Goal: Task Accomplishment & Management: Manage account settings

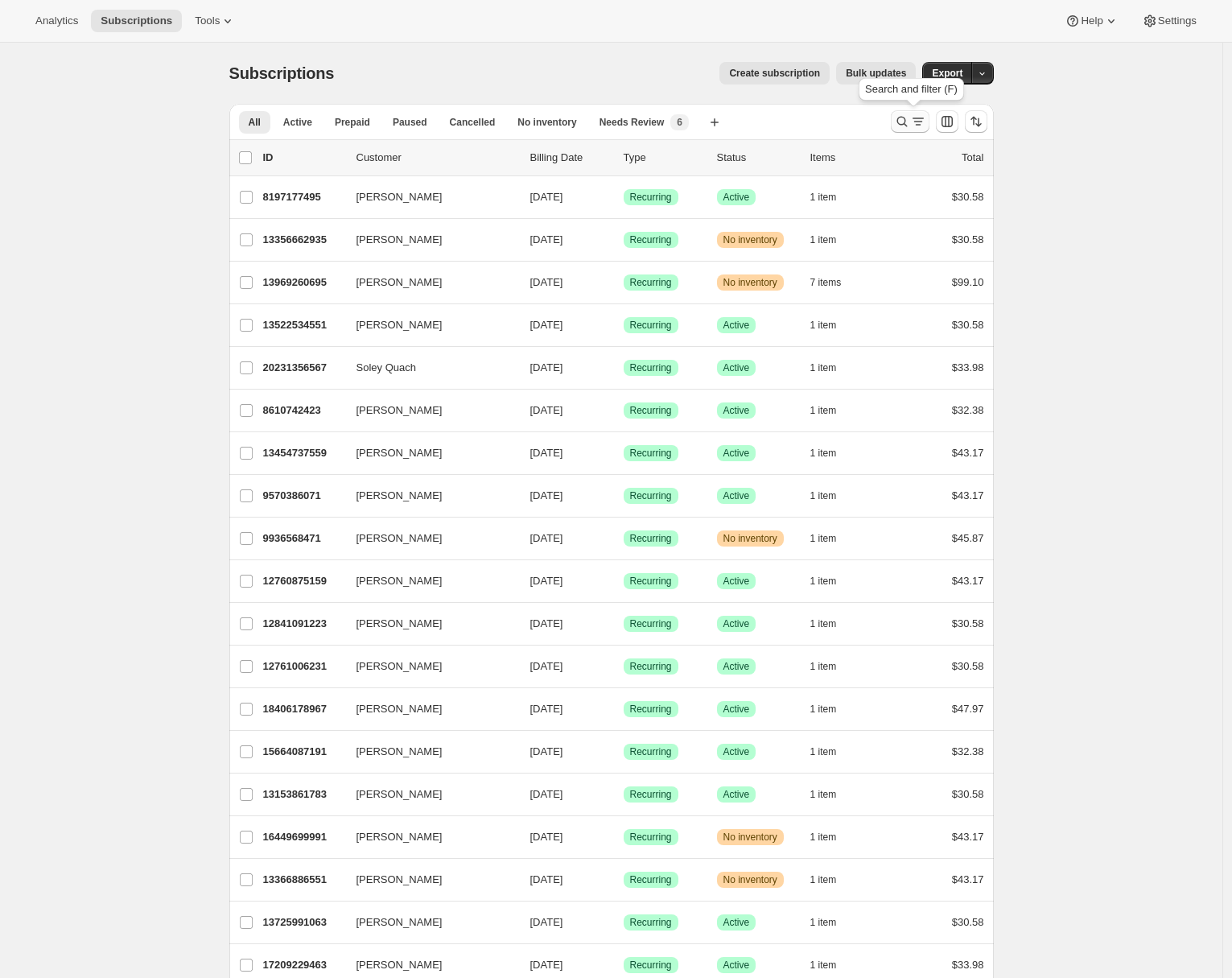
click at [908, 119] on icon "Search and filter results" at bounding box center [902, 121] width 16 height 16
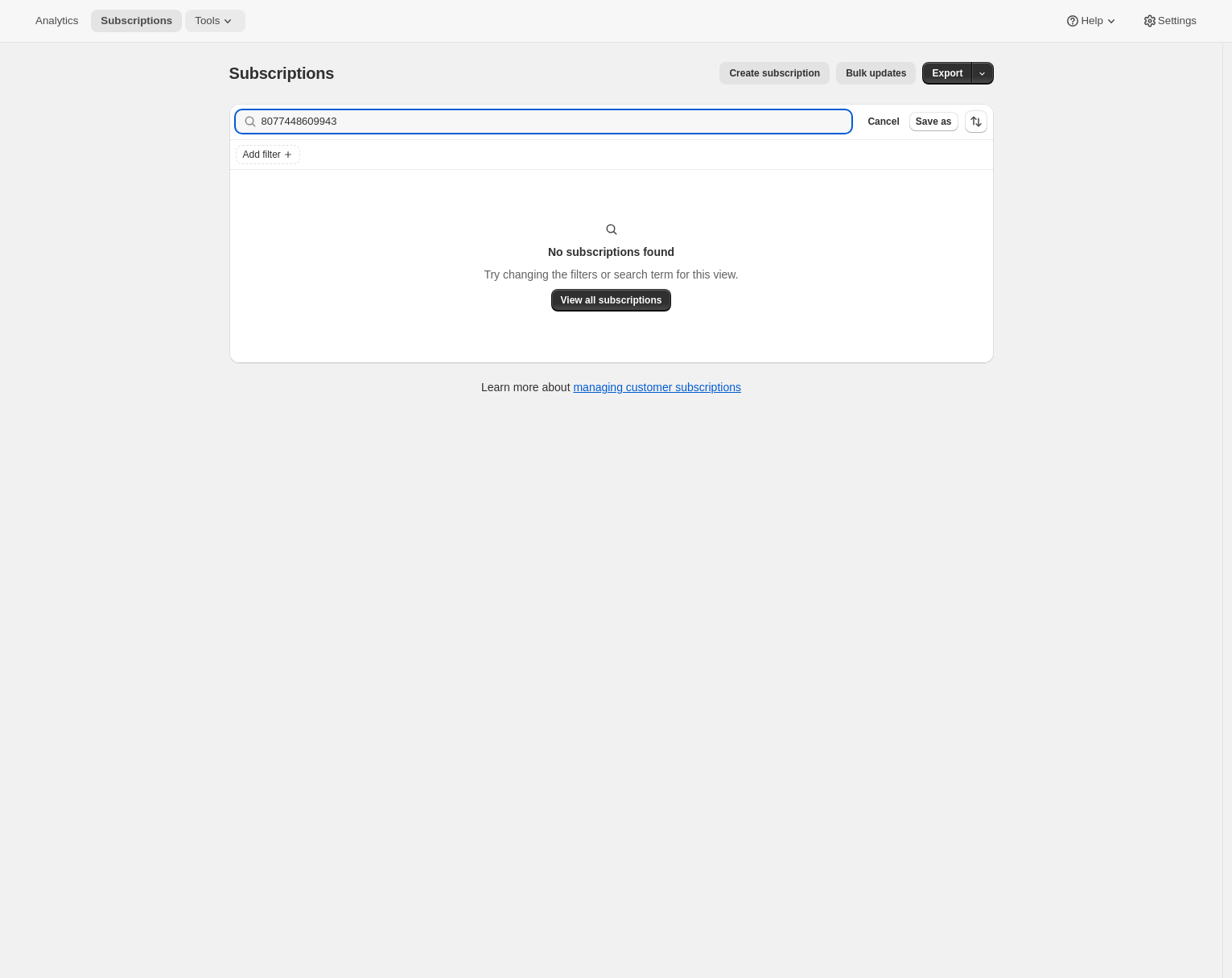
type input "8077448609943"
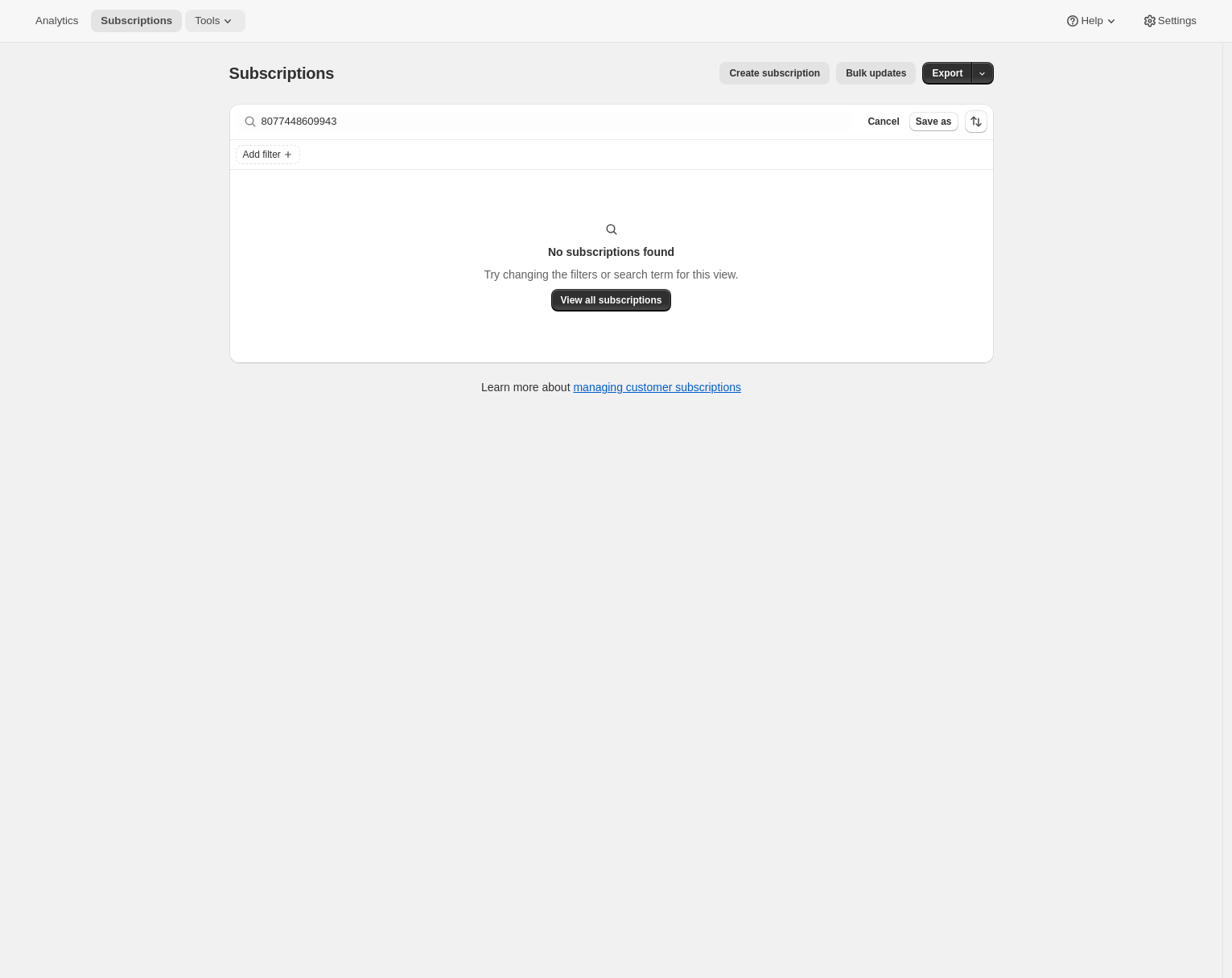
click at [208, 10] on button "Tools" at bounding box center [215, 21] width 61 height 22
click at [197, 109] on span "Bundles" at bounding box center [225, 109] width 143 height 16
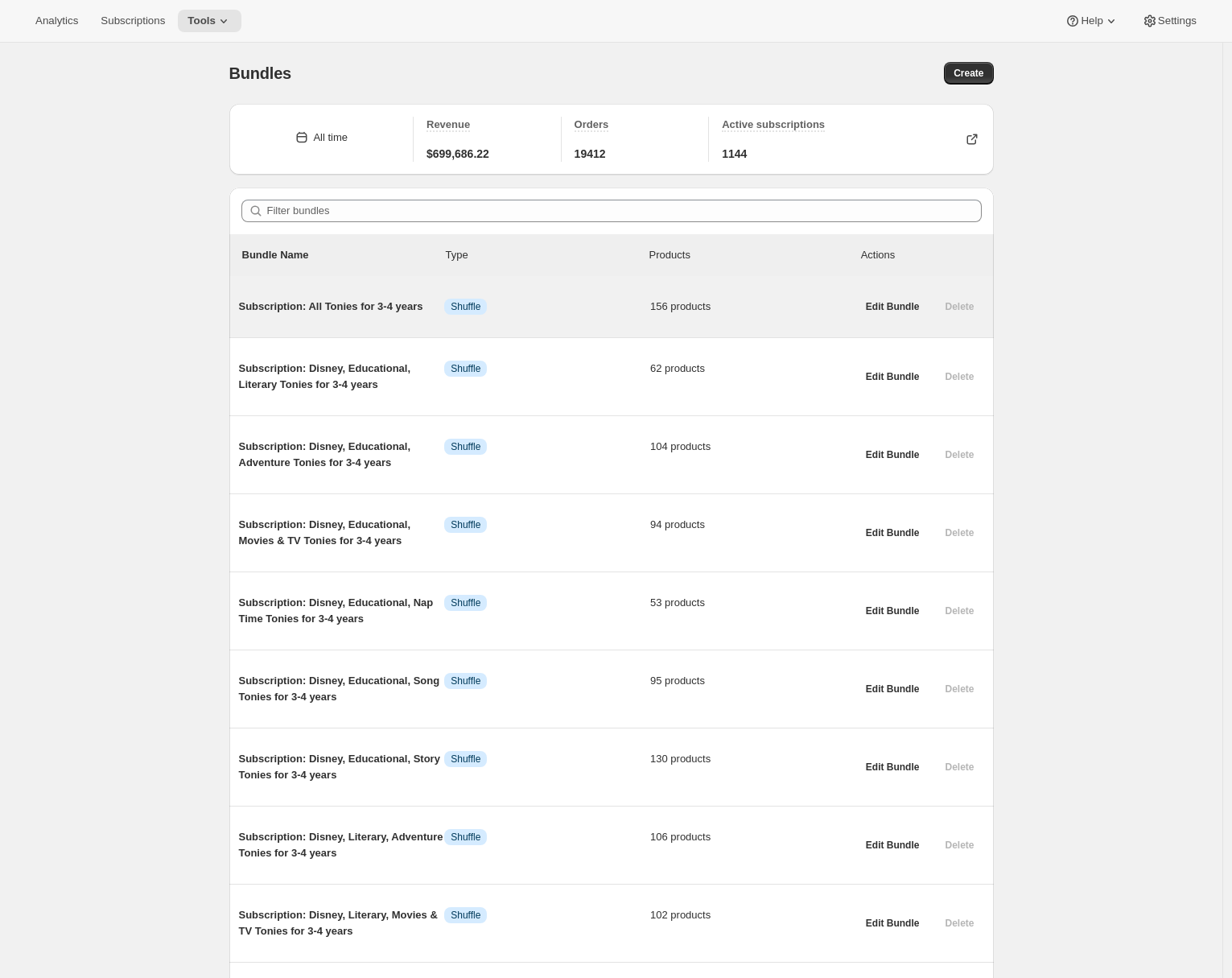
click at [330, 333] on div "Subscription: All Tonies for 3-4 years Info Shuffle 156 products Edit Bundle De…" at bounding box center [611, 307] width 765 height 61
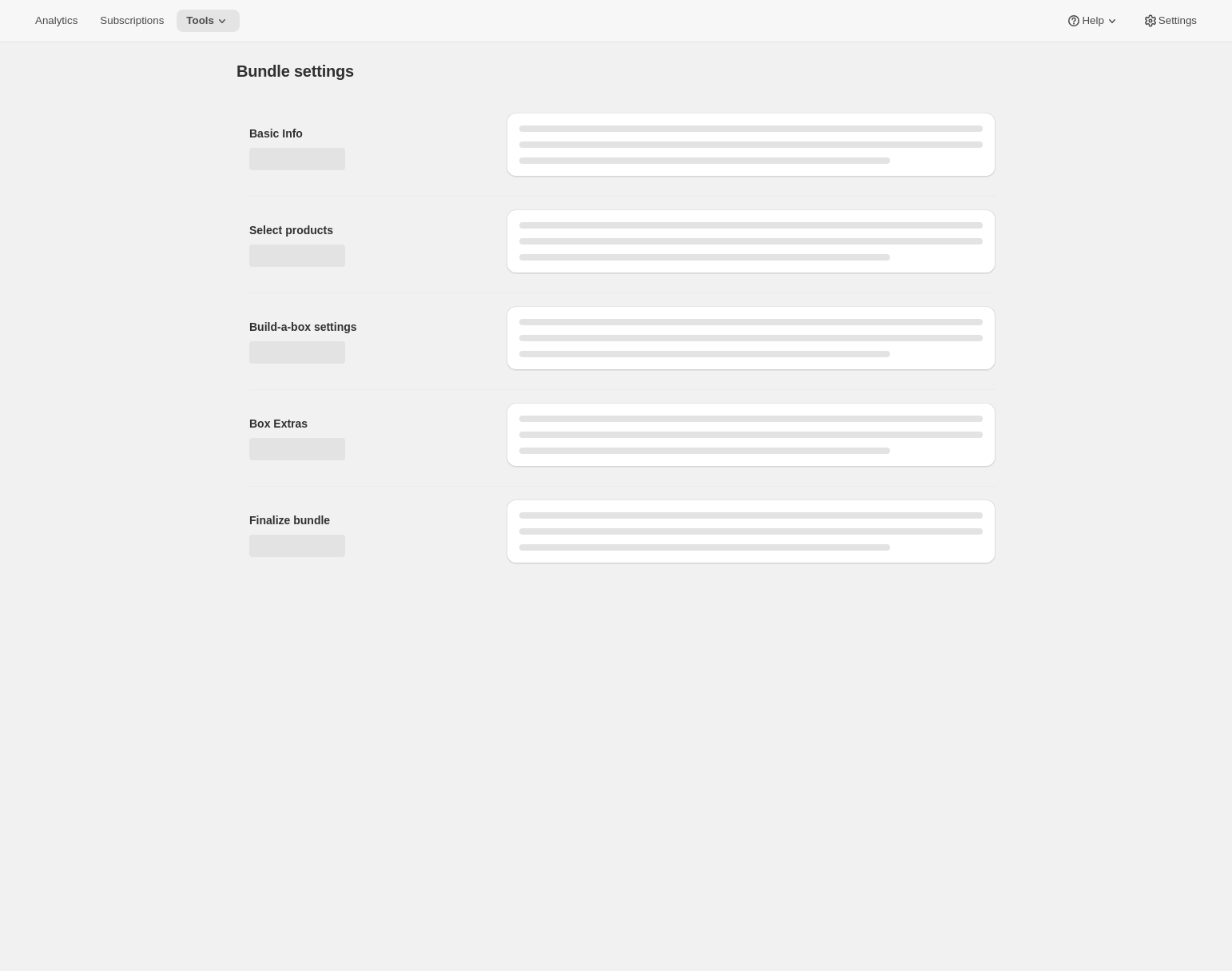
type input "Subscription: All Tonies for 3-4 years"
type input "Subscription: Newest Tonies for Any Age"
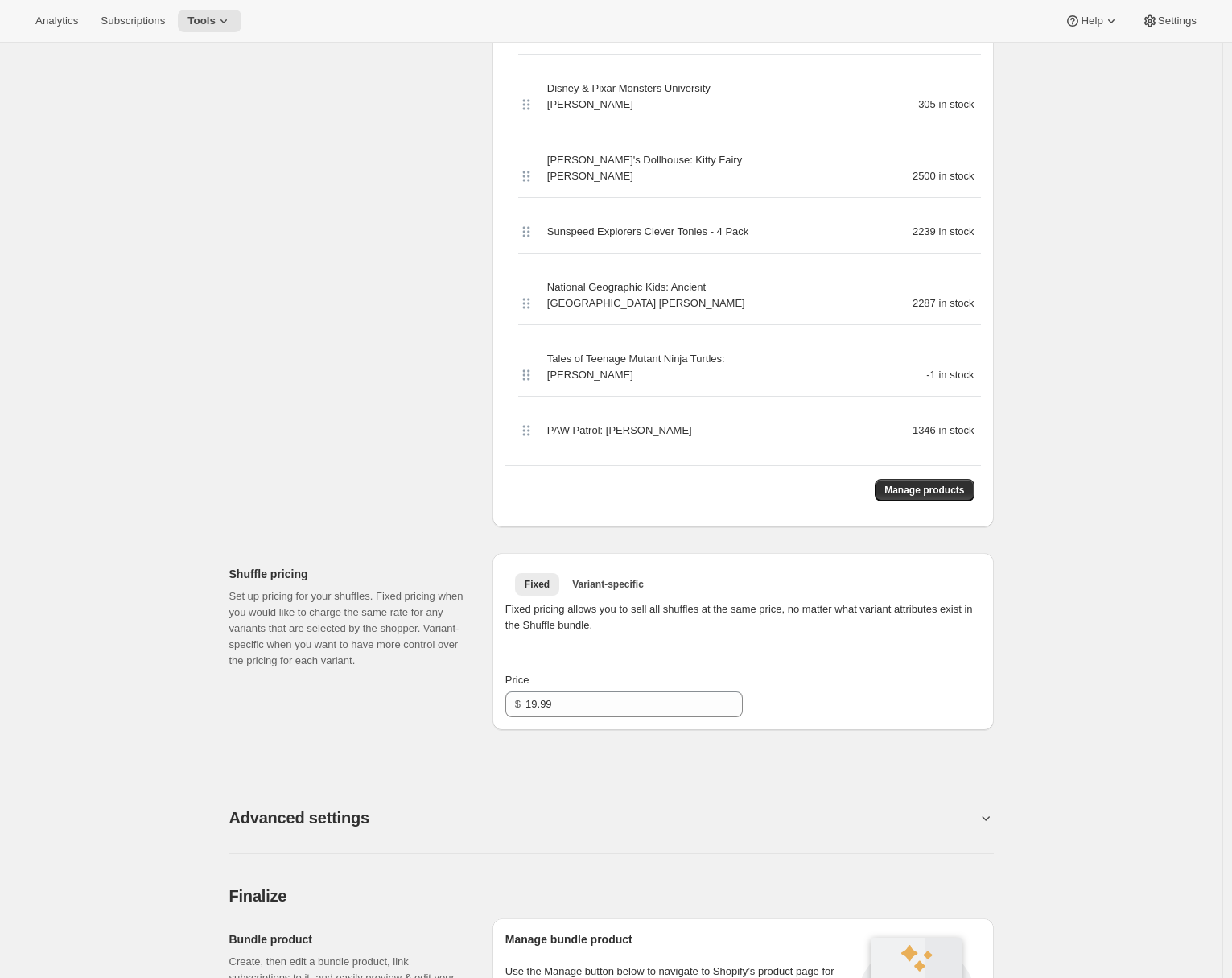
scroll to position [336, 0]
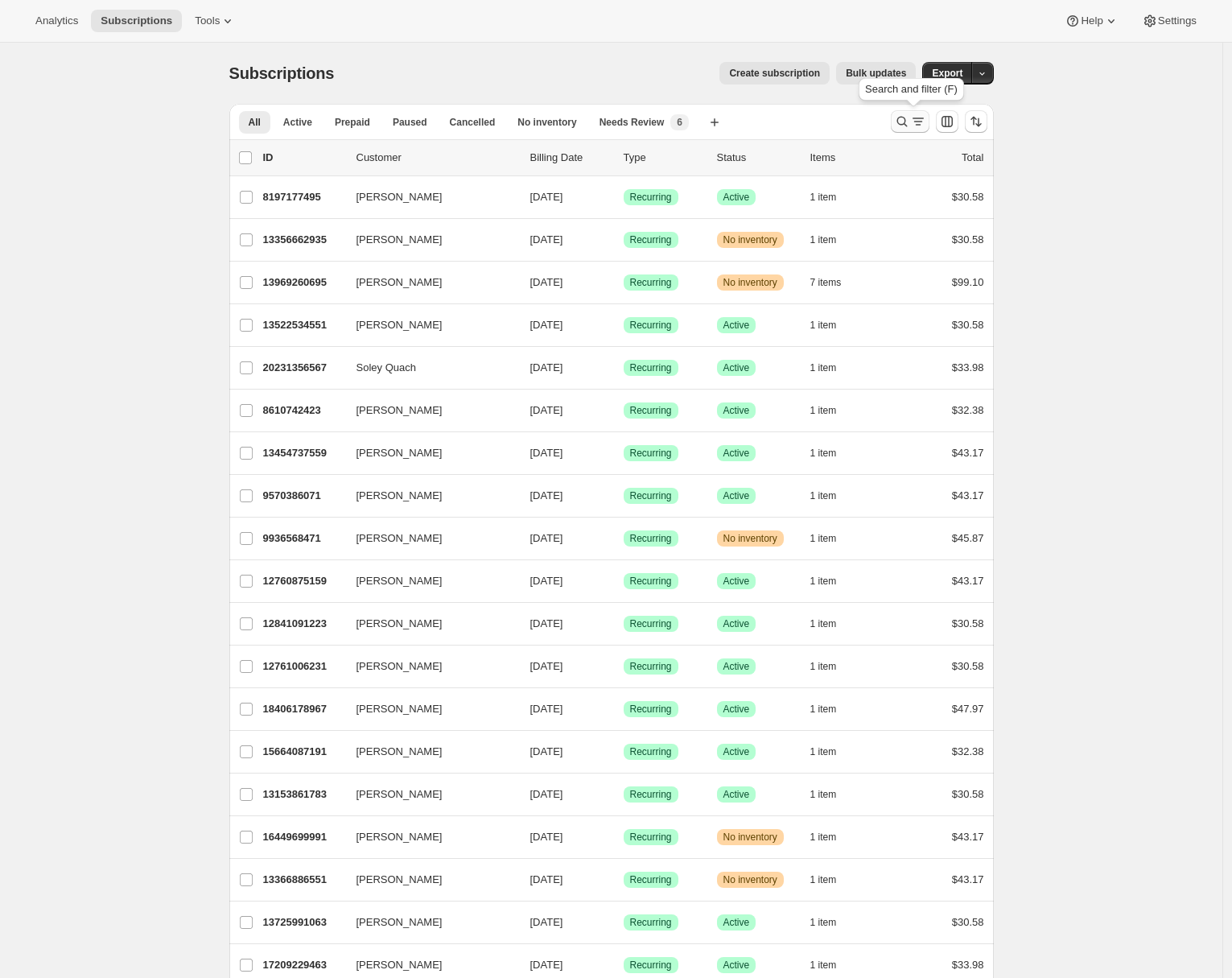
click at [920, 124] on icon "Search and filter results" at bounding box center [918, 124] width 6 height 2
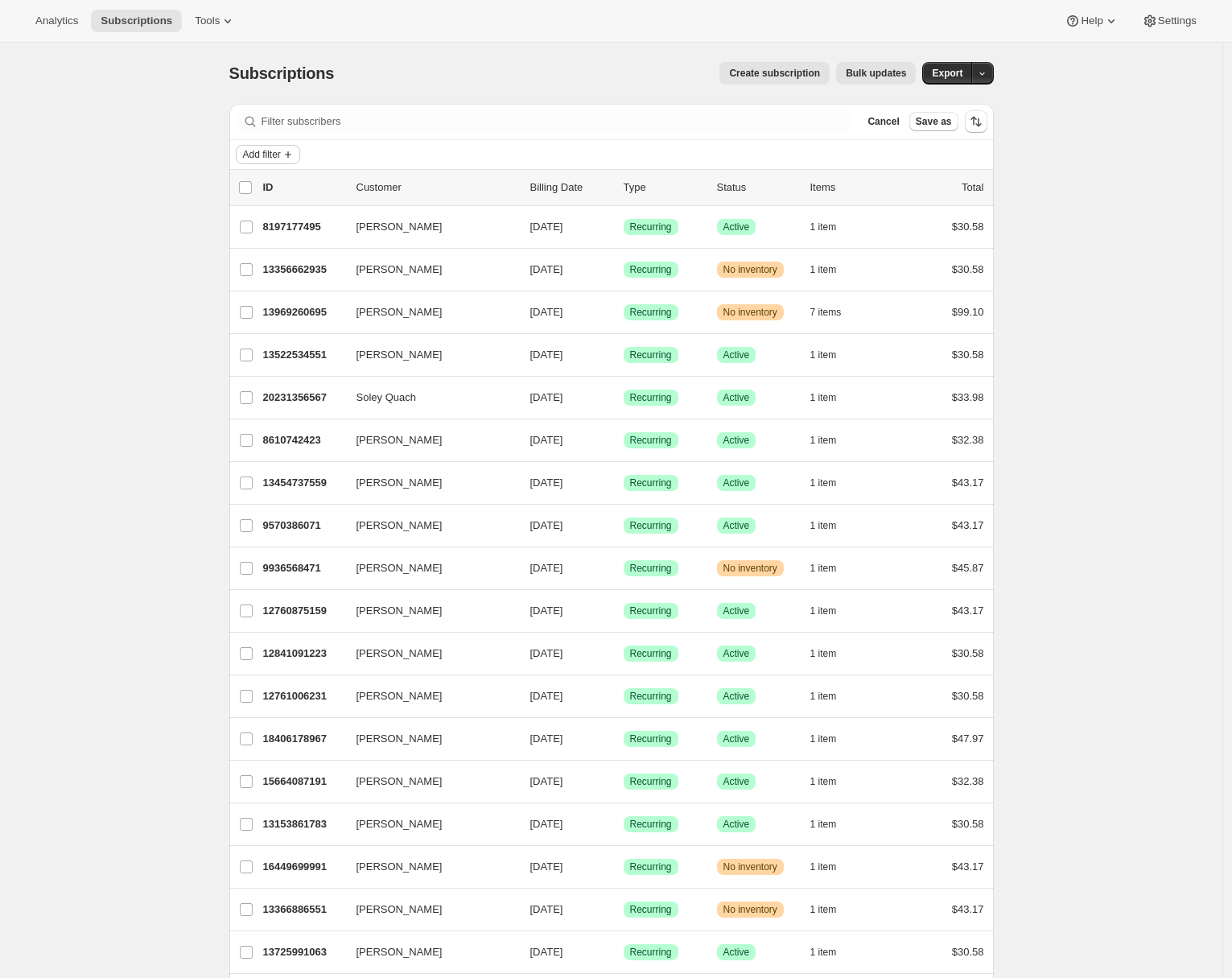
click at [281, 160] on span "Add filter" at bounding box center [262, 155] width 38 height 13
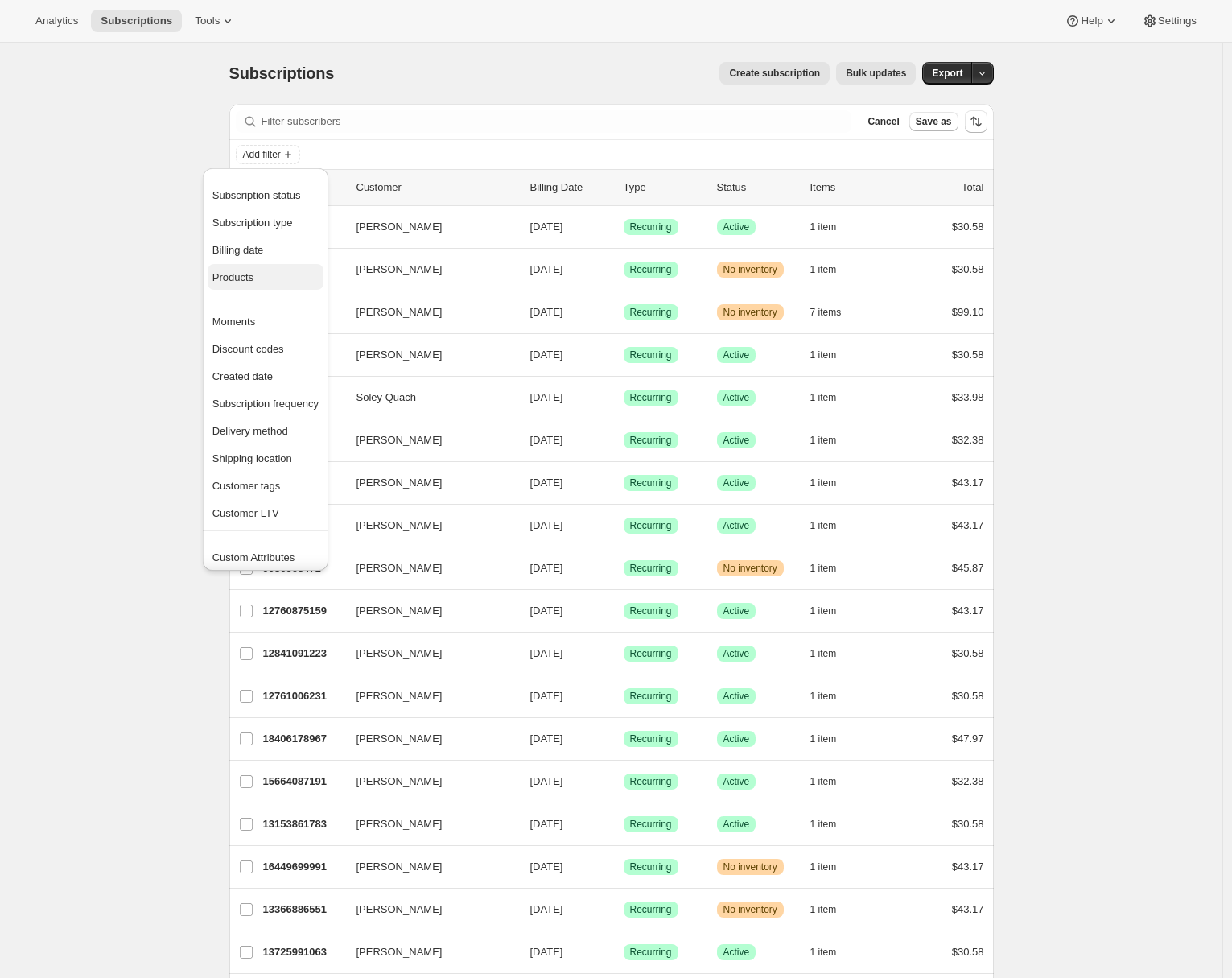
click at [261, 270] on span "Products" at bounding box center [265, 277] width 106 height 16
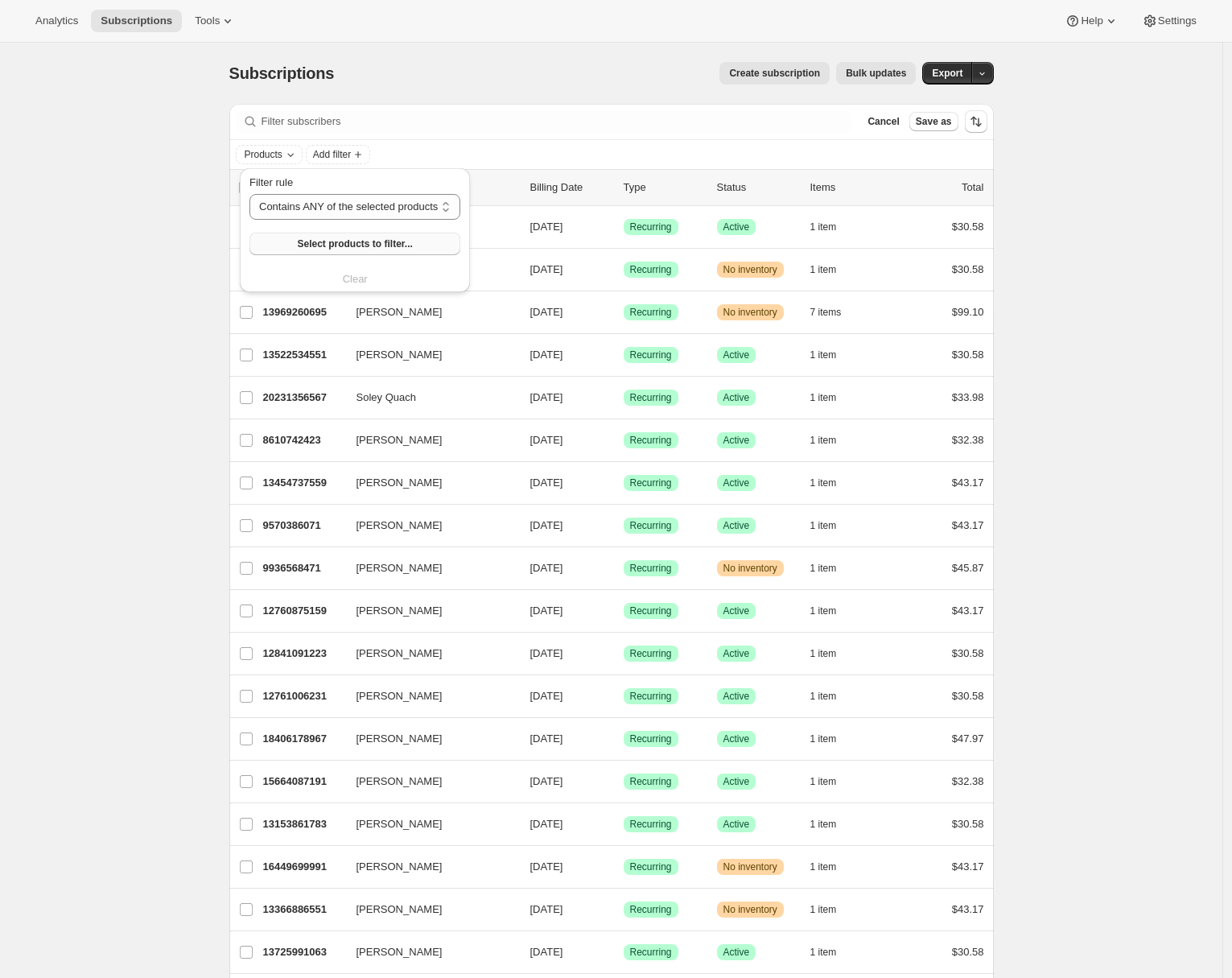
click at [310, 251] on button "Select products to filter..." at bounding box center [355, 243] width 211 height 22
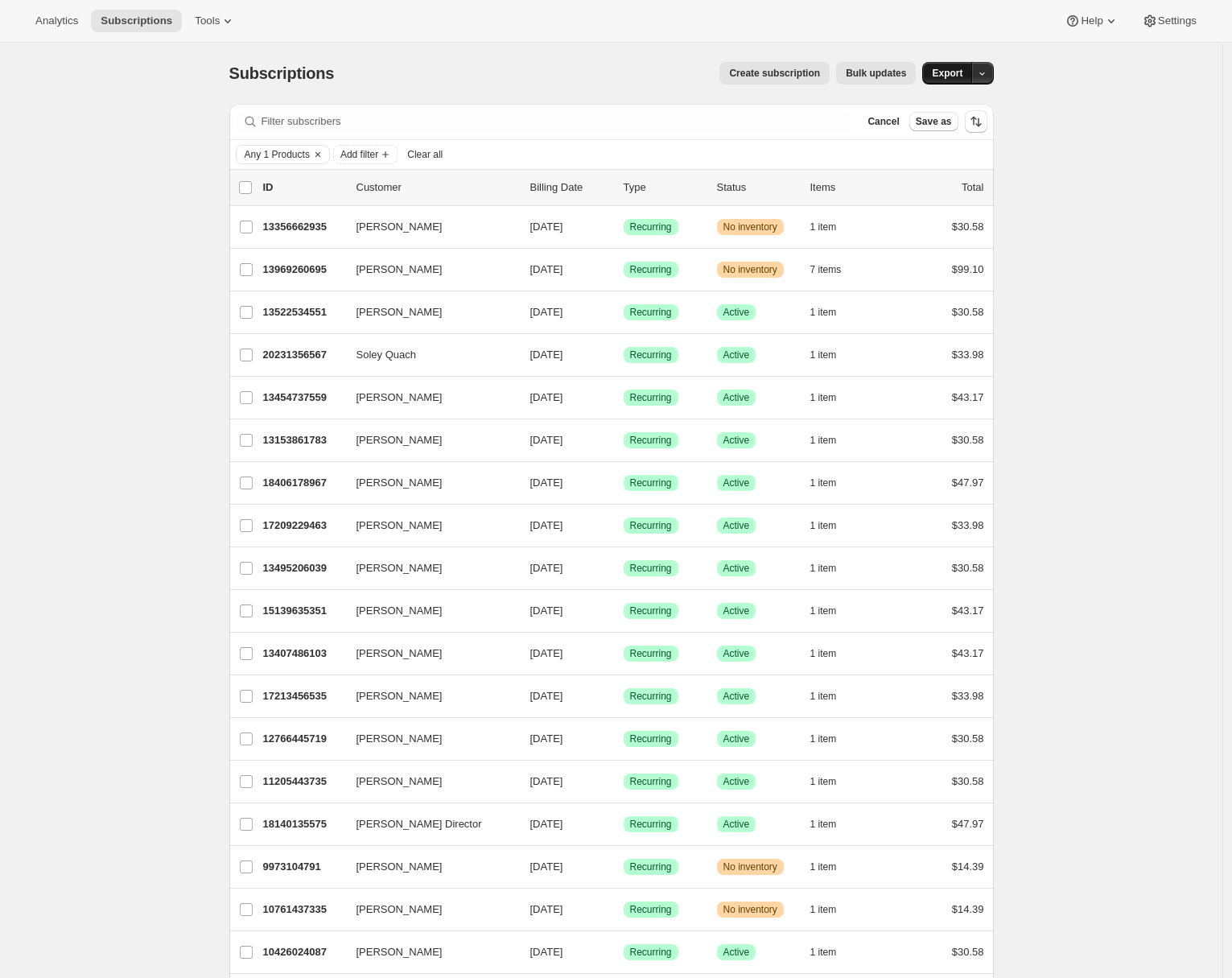
click at [962, 70] on span "Export" at bounding box center [947, 74] width 31 height 13
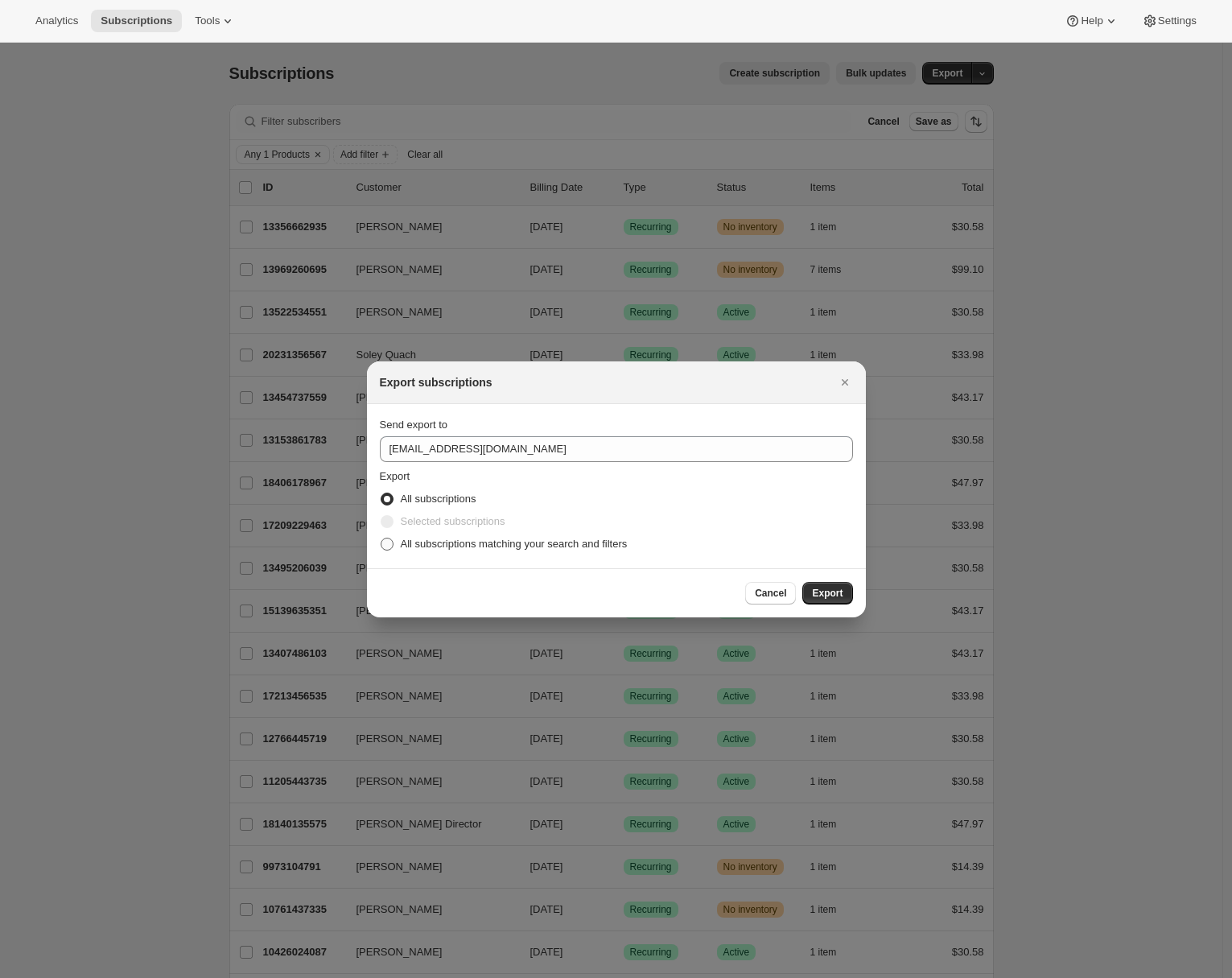
click at [417, 540] on span "All subscriptions matching your search and filters" at bounding box center [514, 543] width 227 height 12
click at [382, 538] on input "All subscriptions matching your search and filters" at bounding box center [381, 538] width 1 height 1
radio input "true"
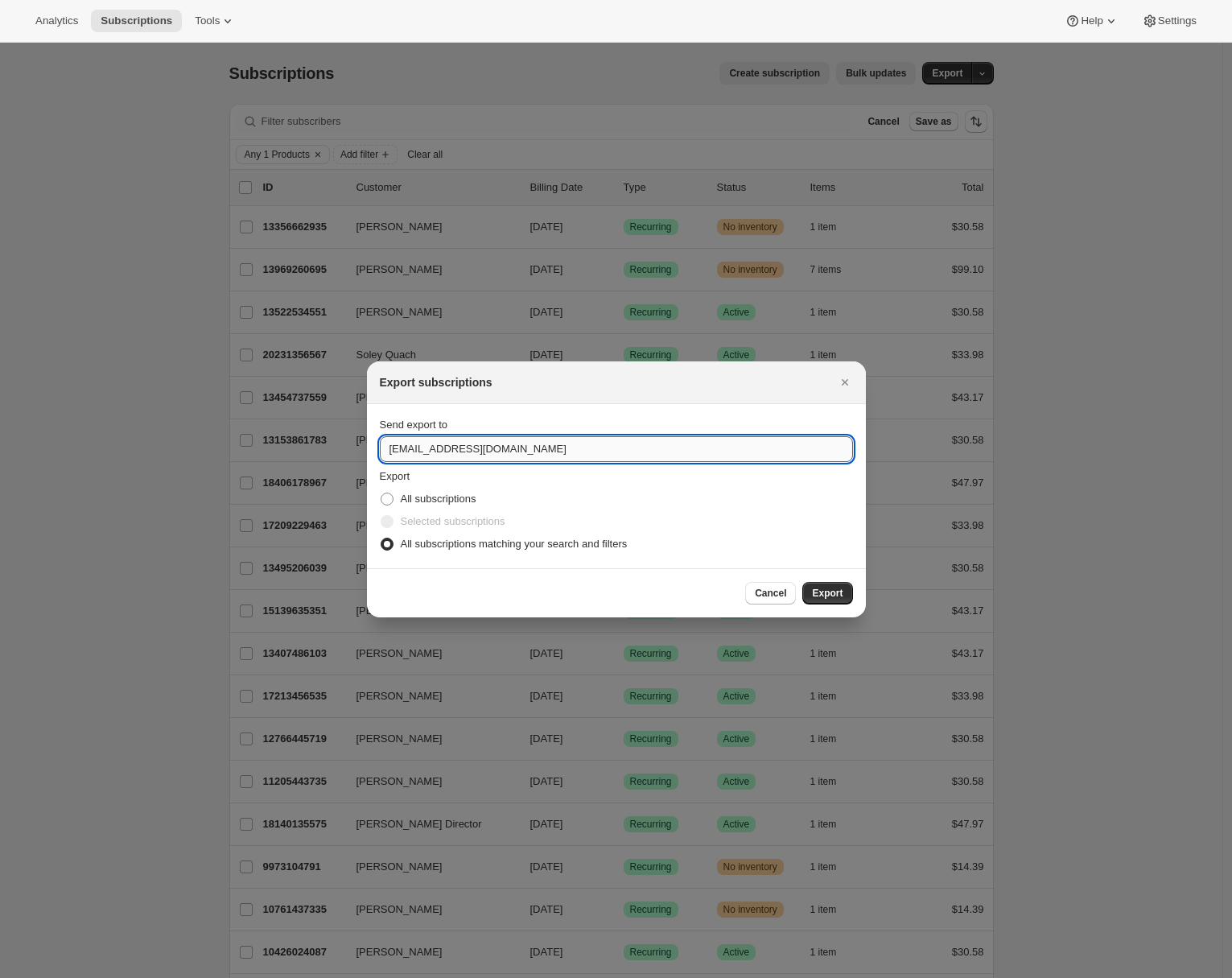
click at [437, 445] on input "hello@tonies.com" at bounding box center [616, 449] width 473 height 26
type input "adrian@awtomic.com"
click at [834, 598] on span "Export" at bounding box center [827, 593] width 31 height 13
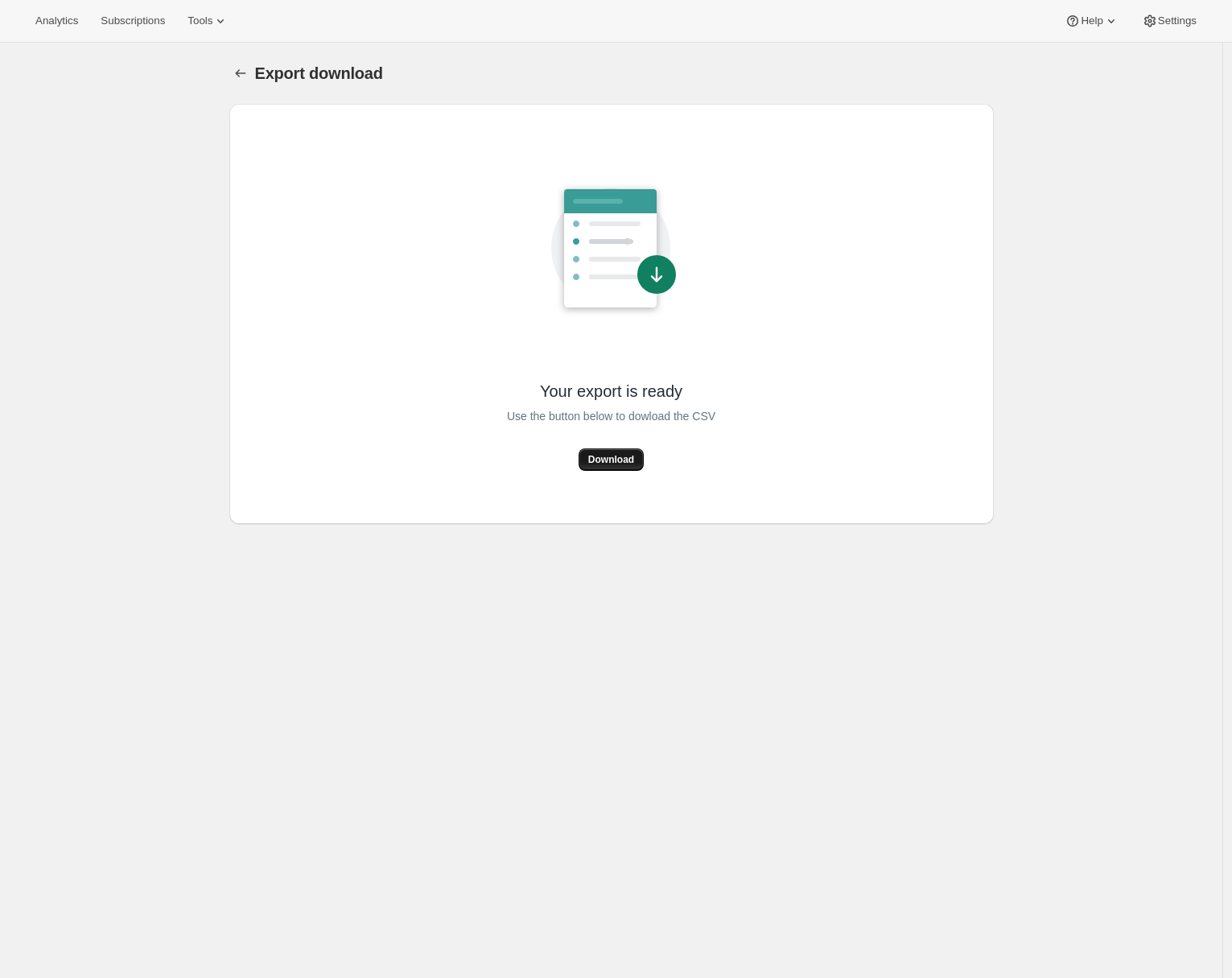
click at [616, 464] on span "Download" at bounding box center [611, 460] width 46 height 13
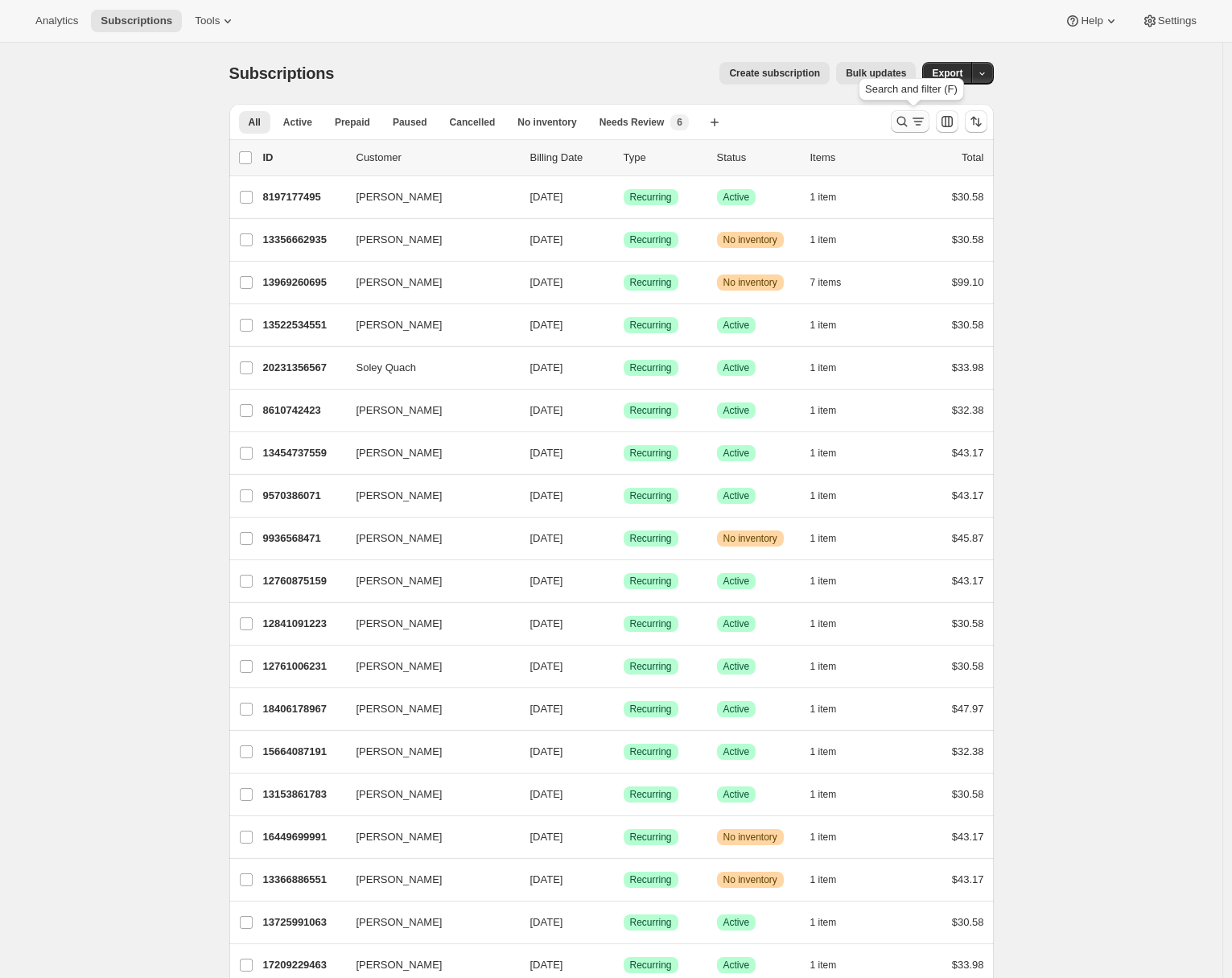
click at [904, 122] on icon "Search and filter results" at bounding box center [902, 121] width 16 height 16
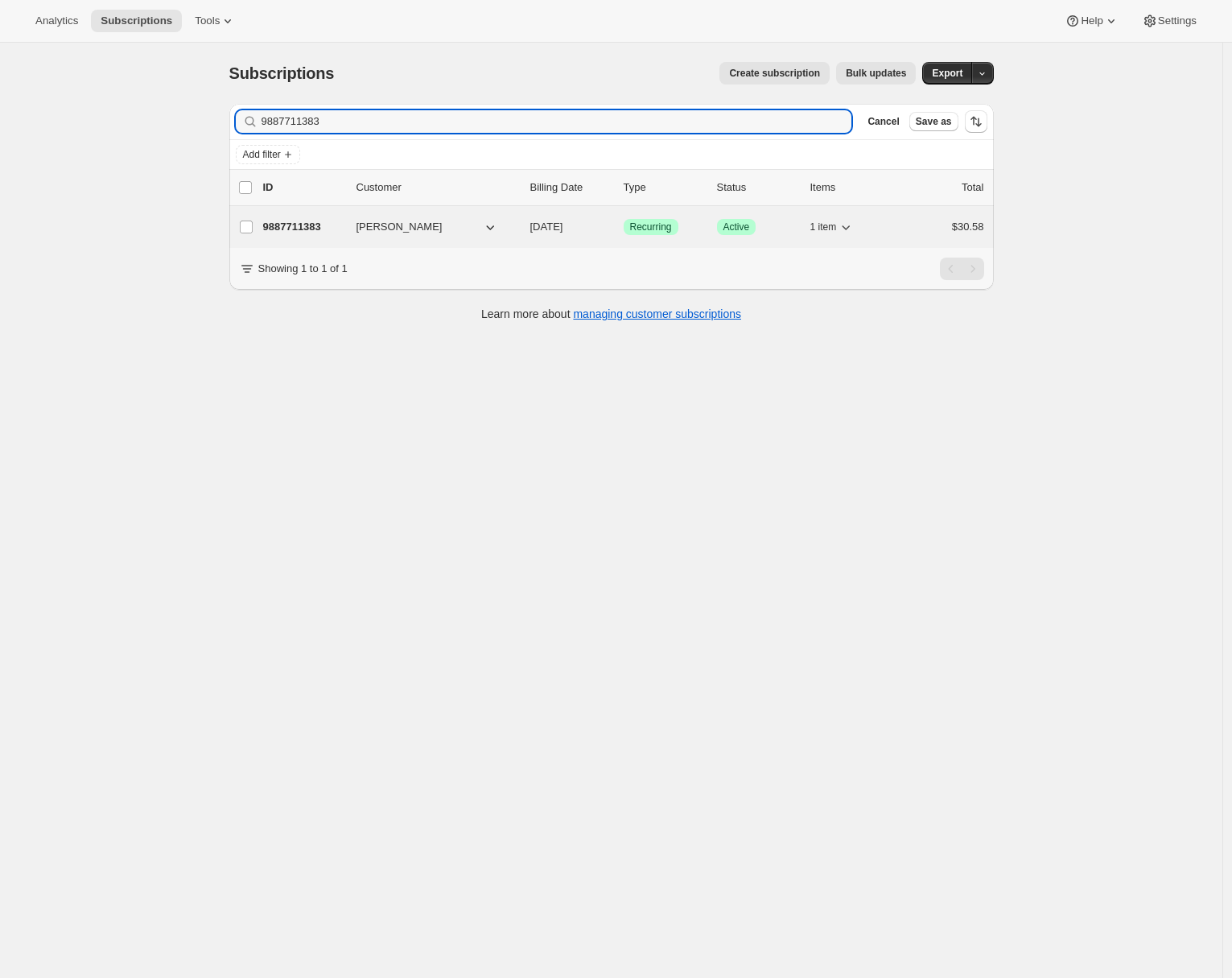
type input "9887711383"
click at [290, 223] on p "9887711383" at bounding box center [303, 226] width 80 height 16
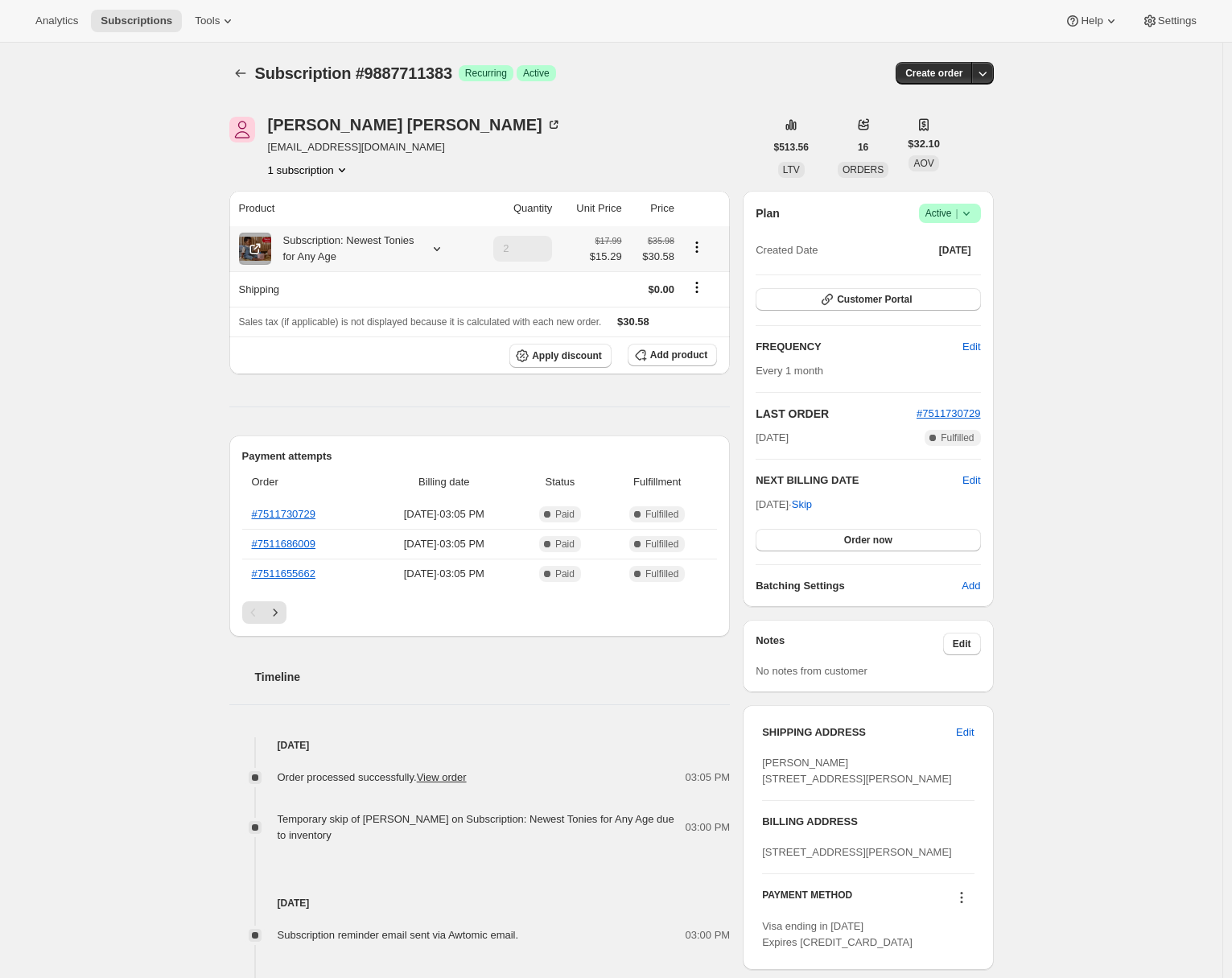
click at [436, 251] on icon at bounding box center [436, 248] width 16 height 16
click at [118, 268] on div "Subscription #9887711383. This page is ready Subscription #9887711383 Success R…" at bounding box center [611, 757] width 1223 height 1430
click at [898, 308] on button "Customer Portal" at bounding box center [868, 299] width 225 height 22
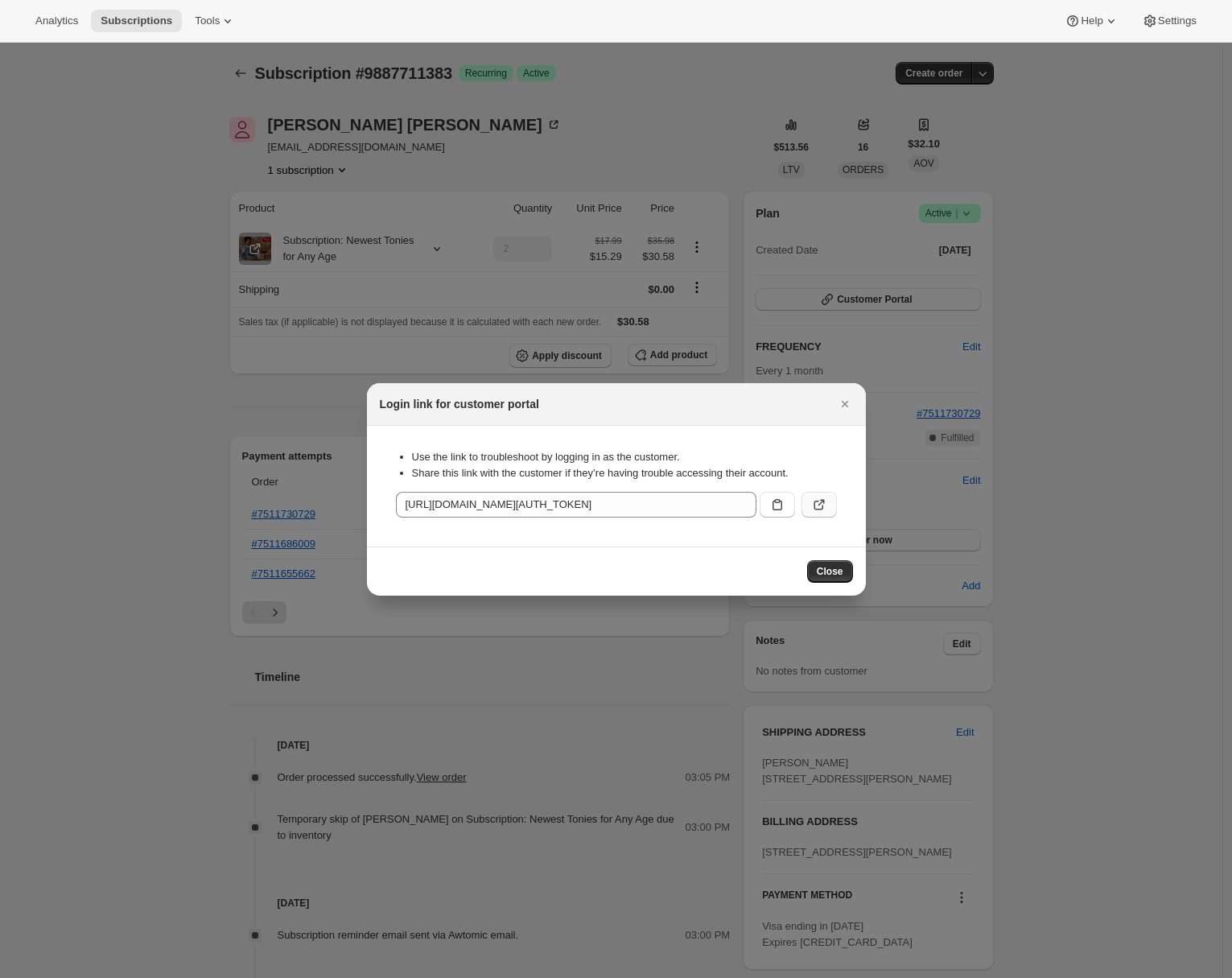
click at [830, 497] on button ":rcc:" at bounding box center [819, 504] width 36 height 26
click at [839, 397] on icon "Close" at bounding box center [845, 403] width 16 height 16
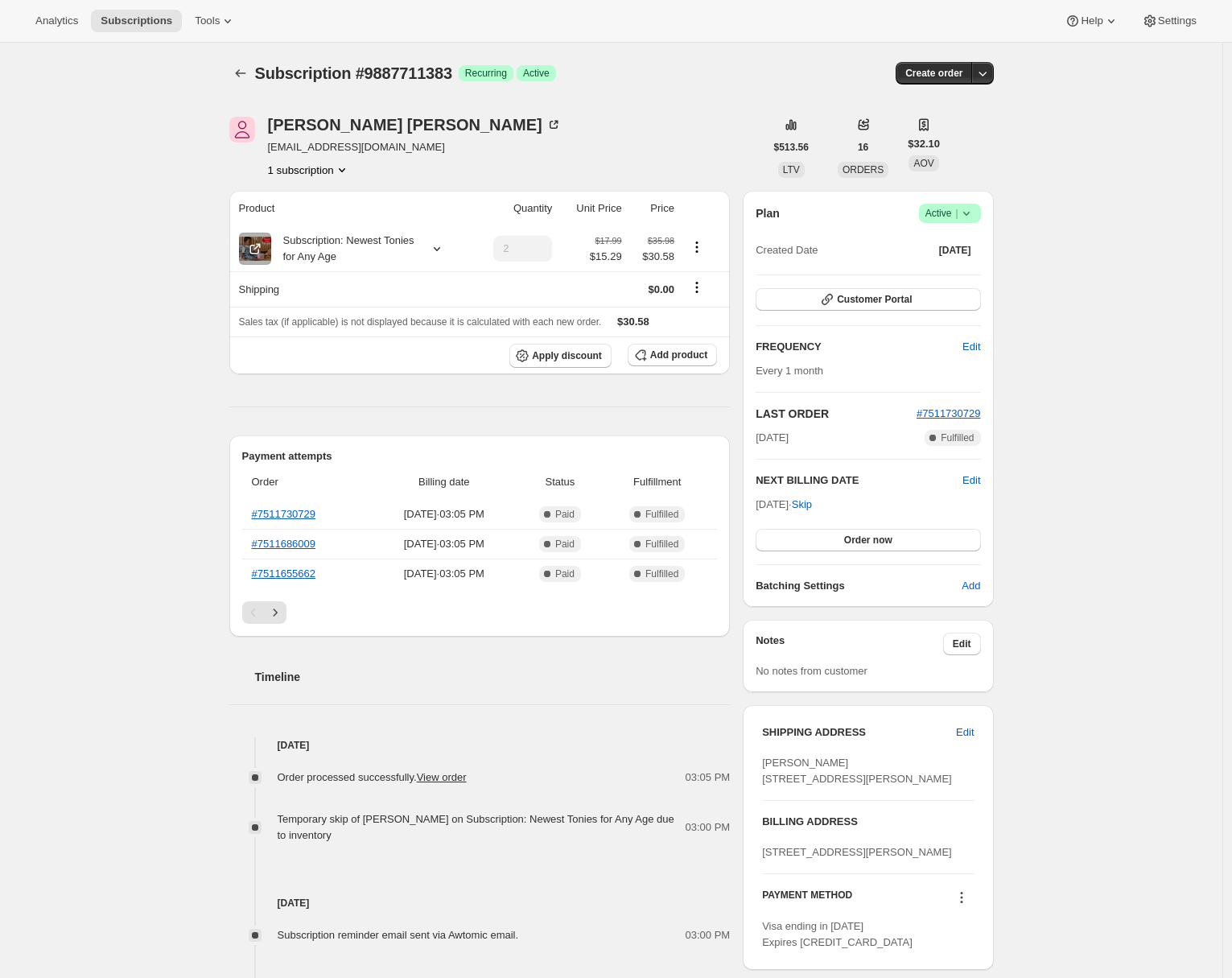
click at [149, 358] on div "Subscription #9887711383. This page is ready Subscription #9887711383 Success R…" at bounding box center [611, 757] width 1223 height 1430
click at [156, 452] on div "Subscription #9887711383. This page is ready Subscription #9887711383 Success R…" at bounding box center [611, 757] width 1223 height 1430
click at [278, 618] on icon "Next" at bounding box center [275, 612] width 16 height 16
click at [283, 615] on icon "Next" at bounding box center [275, 612] width 16 height 16
click at [283, 611] on icon "Next" at bounding box center [275, 612] width 16 height 16
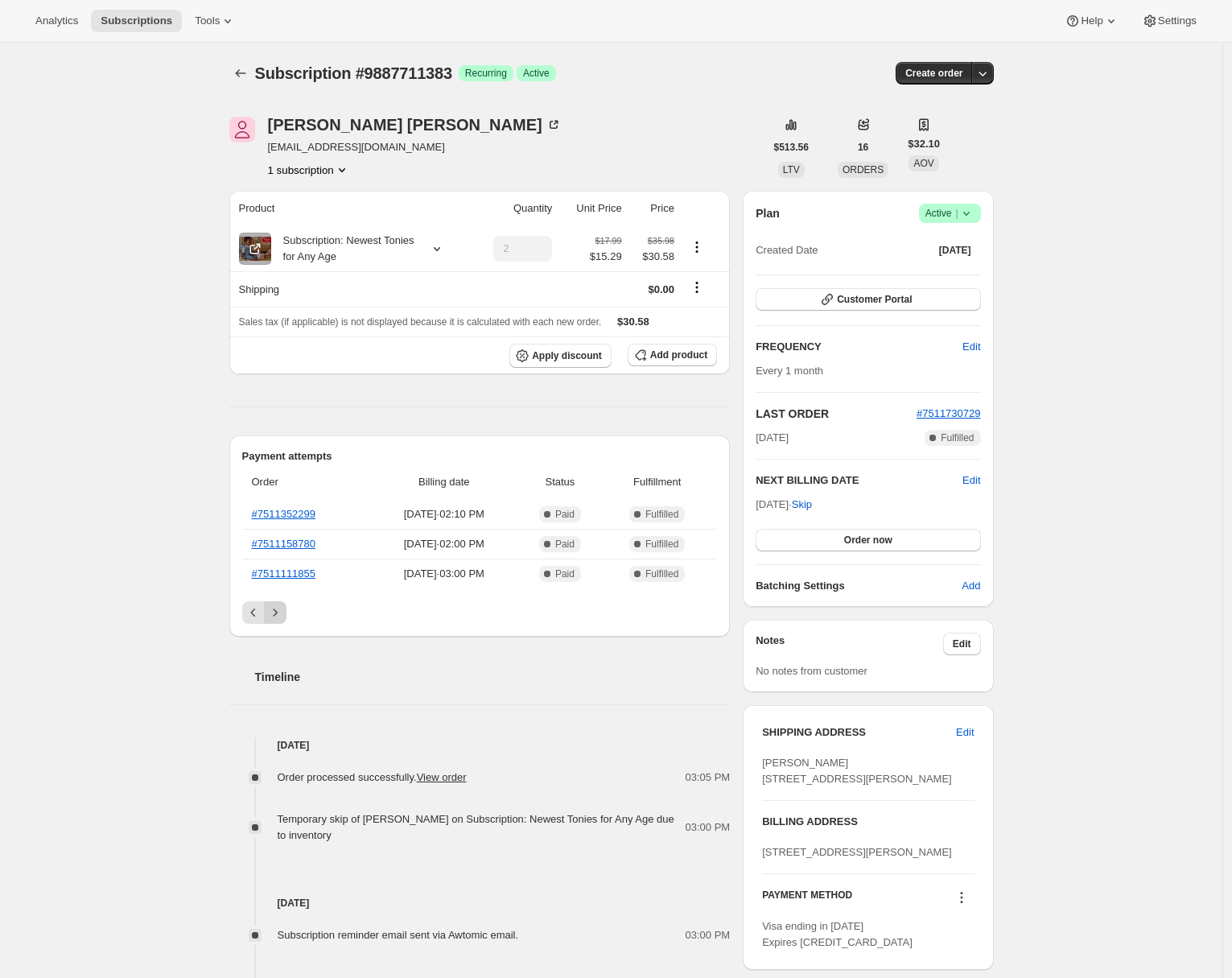
click at [283, 614] on icon "Next" at bounding box center [275, 612] width 16 height 16
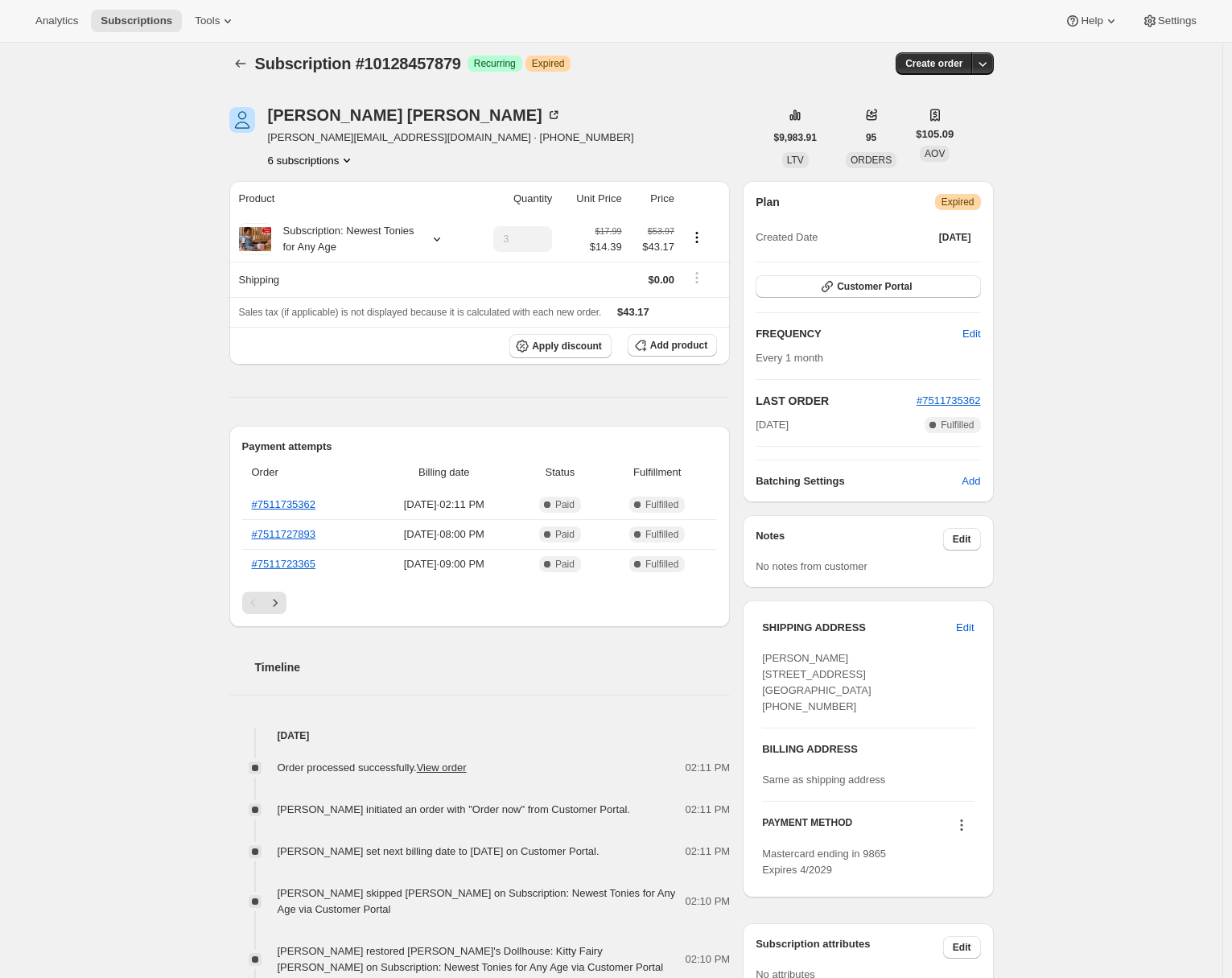
scroll to position [46, 0]
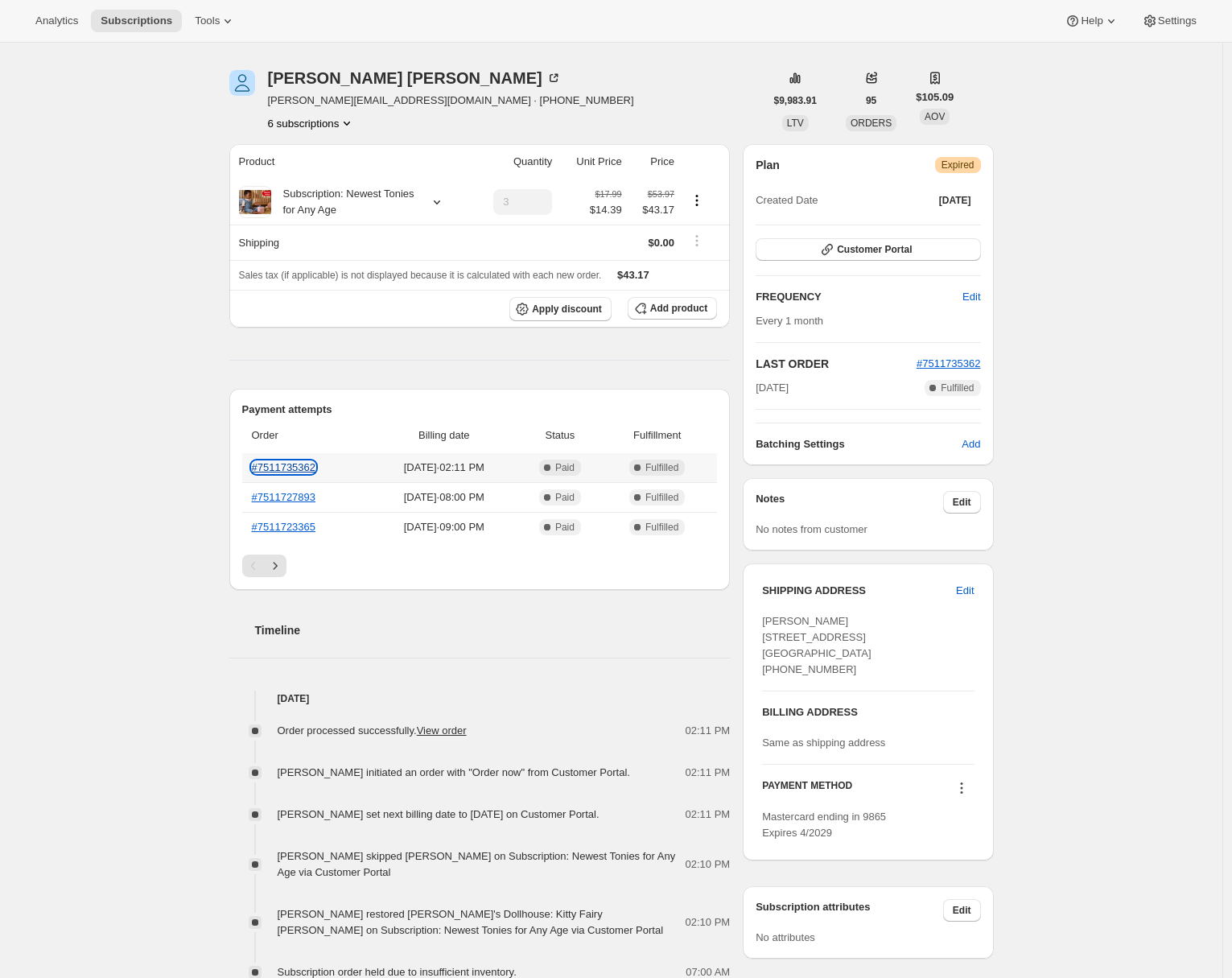
click at [300, 470] on link "#7511735362" at bounding box center [285, 467] width 65 height 12
click at [296, 499] on link "#7511727893" at bounding box center [285, 497] width 65 height 12
click at [295, 529] on link "#7511723365" at bounding box center [285, 527] width 65 height 12
click at [279, 575] on button "Next" at bounding box center [275, 565] width 22 height 22
click at [302, 464] on link "#7511672949" at bounding box center [285, 467] width 65 height 12
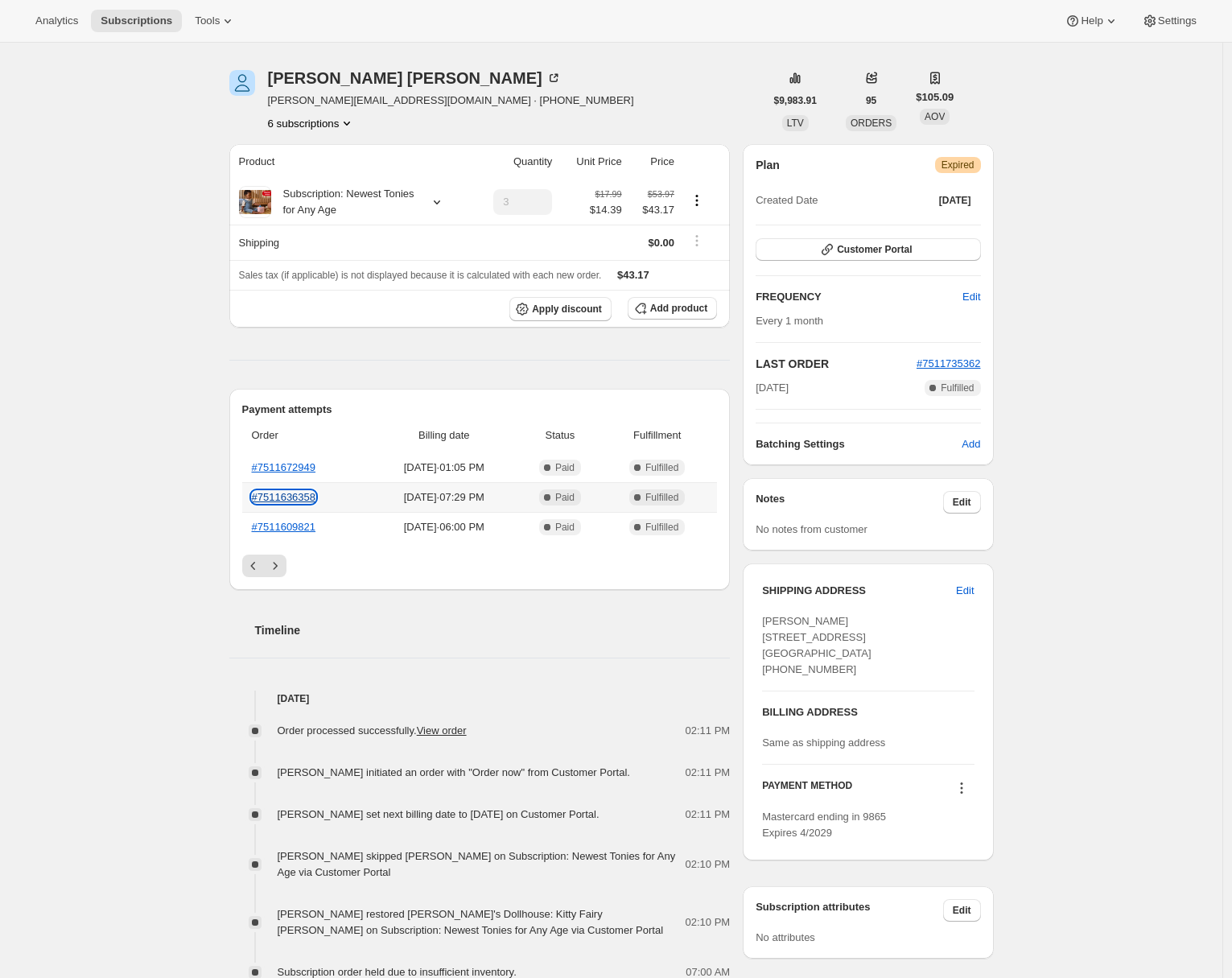
click at [300, 501] on link "#7511636358" at bounding box center [285, 497] width 65 height 12
click at [292, 526] on link "#7511609821" at bounding box center [285, 527] width 65 height 12
click at [281, 566] on icon "Next" at bounding box center [275, 565] width 16 height 16
click at [303, 470] on link "#7511584520" at bounding box center [285, 467] width 65 height 12
click at [298, 497] on link "#7511528620" at bounding box center [285, 497] width 65 height 12
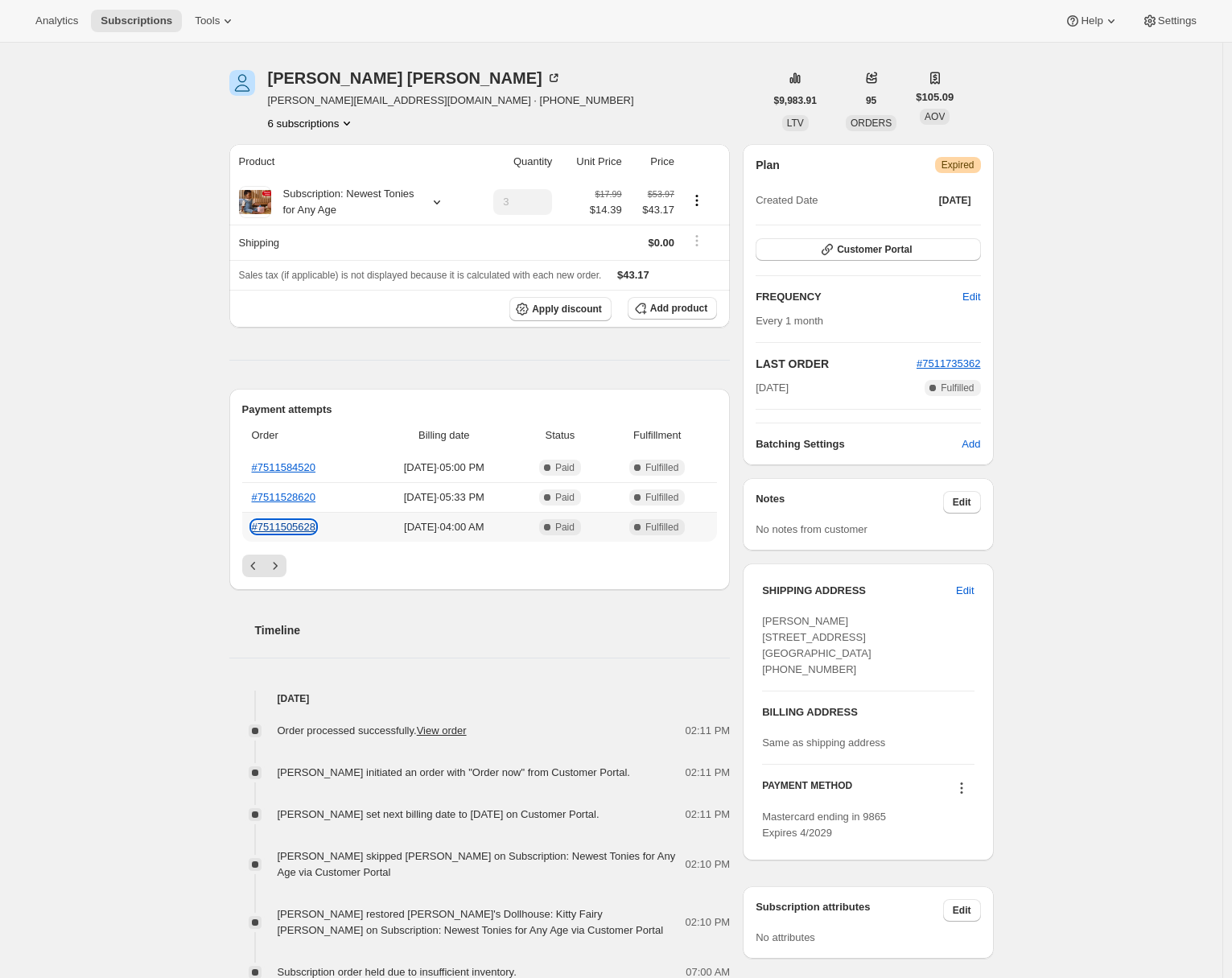
click at [296, 527] on link "#7511505628" at bounding box center [285, 527] width 65 height 12
click at [280, 564] on icon "Next" at bounding box center [275, 565] width 16 height 16
click at [306, 465] on link "#7511452678" at bounding box center [285, 467] width 65 height 12
click at [303, 494] on link "#7511257387" at bounding box center [285, 497] width 65 height 12
click at [304, 525] on link "#7511152682" at bounding box center [285, 527] width 65 height 12
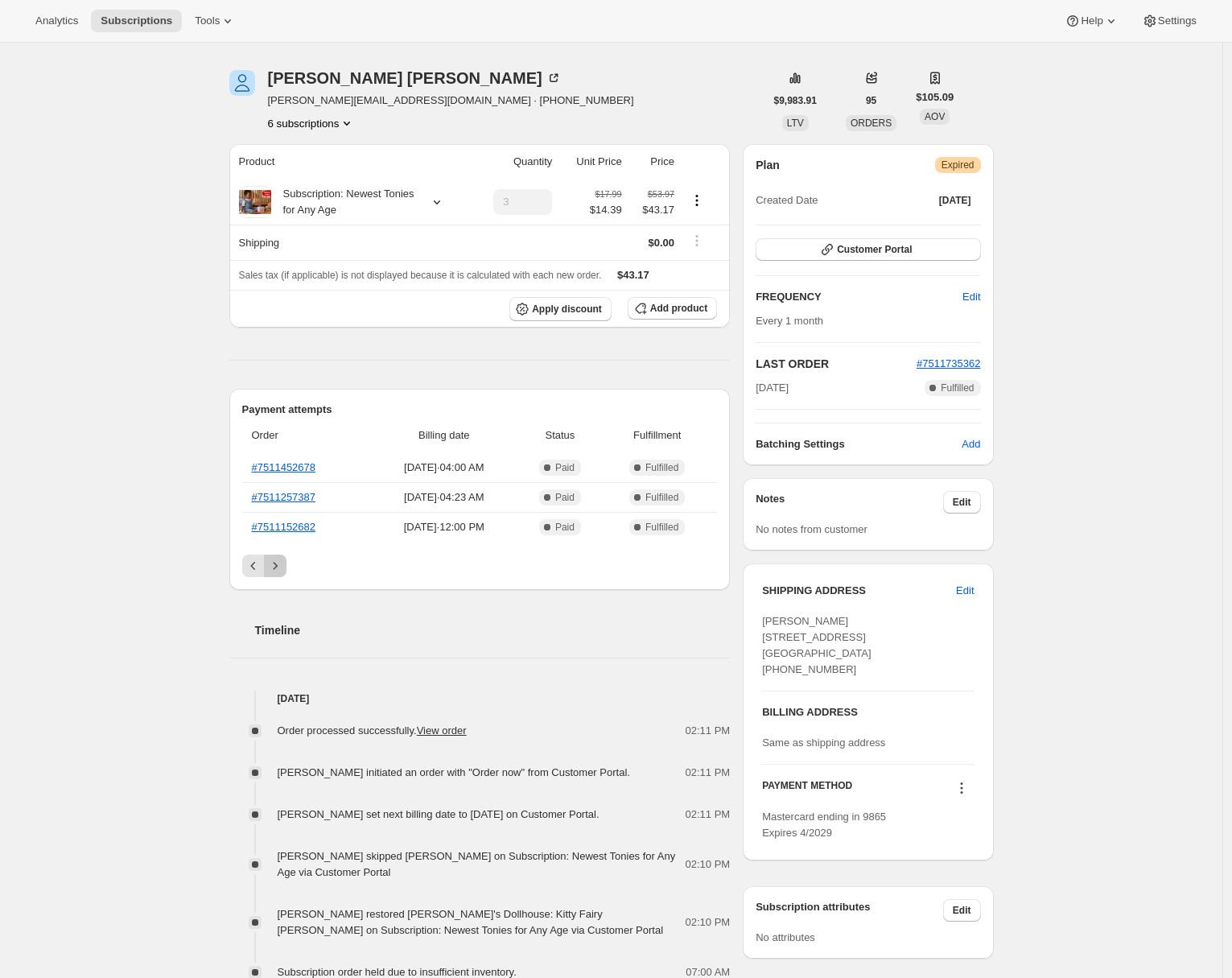
click at [281, 567] on icon "Next" at bounding box center [275, 565] width 16 height 16
click at [300, 468] on link "#7511115982" at bounding box center [285, 467] width 65 height 12
click at [302, 499] on link "#7511108708" at bounding box center [285, 497] width 65 height 12
click at [299, 528] on link "#7511094875" at bounding box center [285, 527] width 65 height 12
click at [280, 560] on icon "Next" at bounding box center [275, 565] width 16 height 16
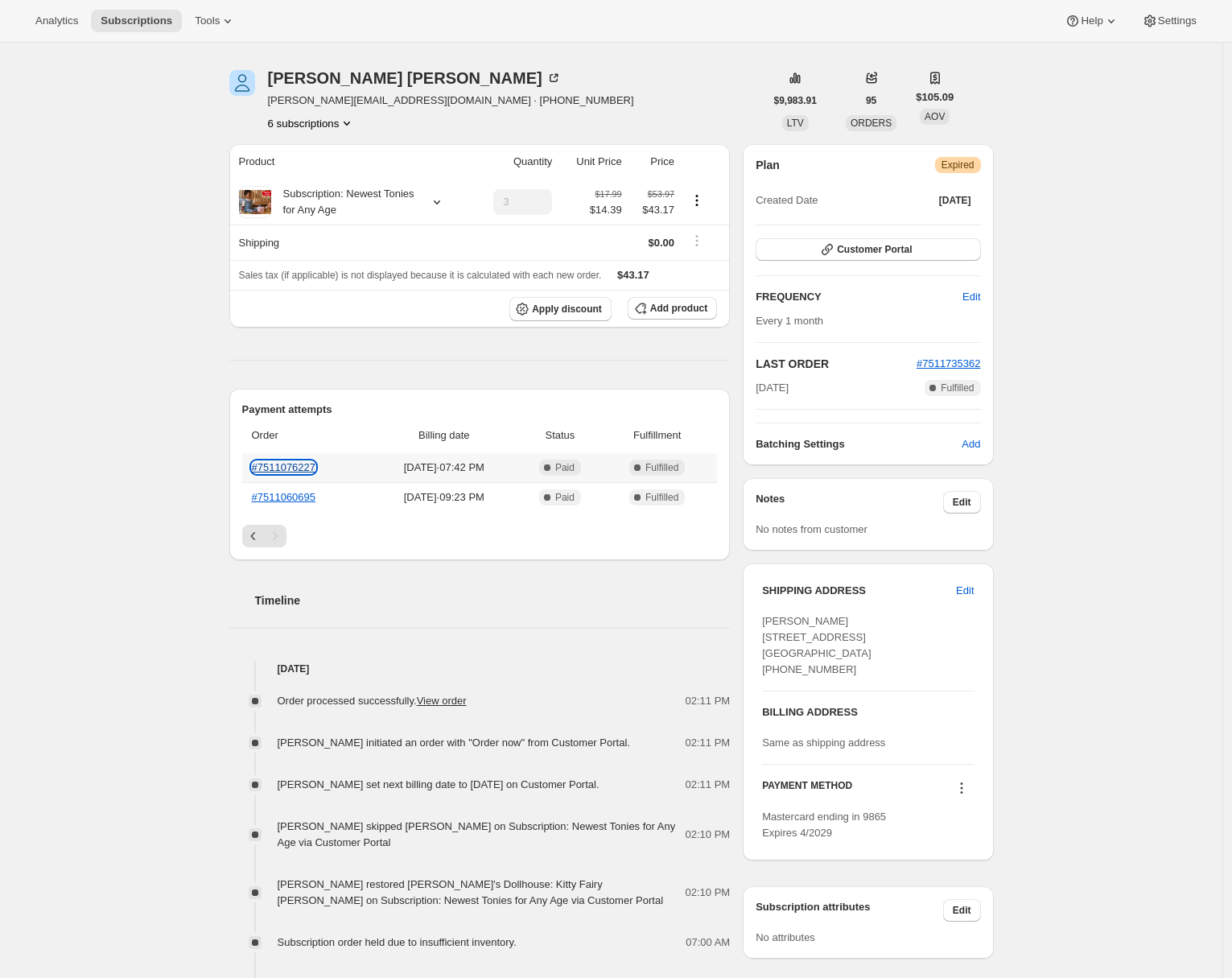
click at [300, 469] on link "#7511076227" at bounding box center [285, 467] width 65 height 12
click at [296, 500] on link "#7511060695" at bounding box center [285, 497] width 65 height 12
click at [930, 241] on button "Customer Portal" at bounding box center [868, 249] width 225 height 22
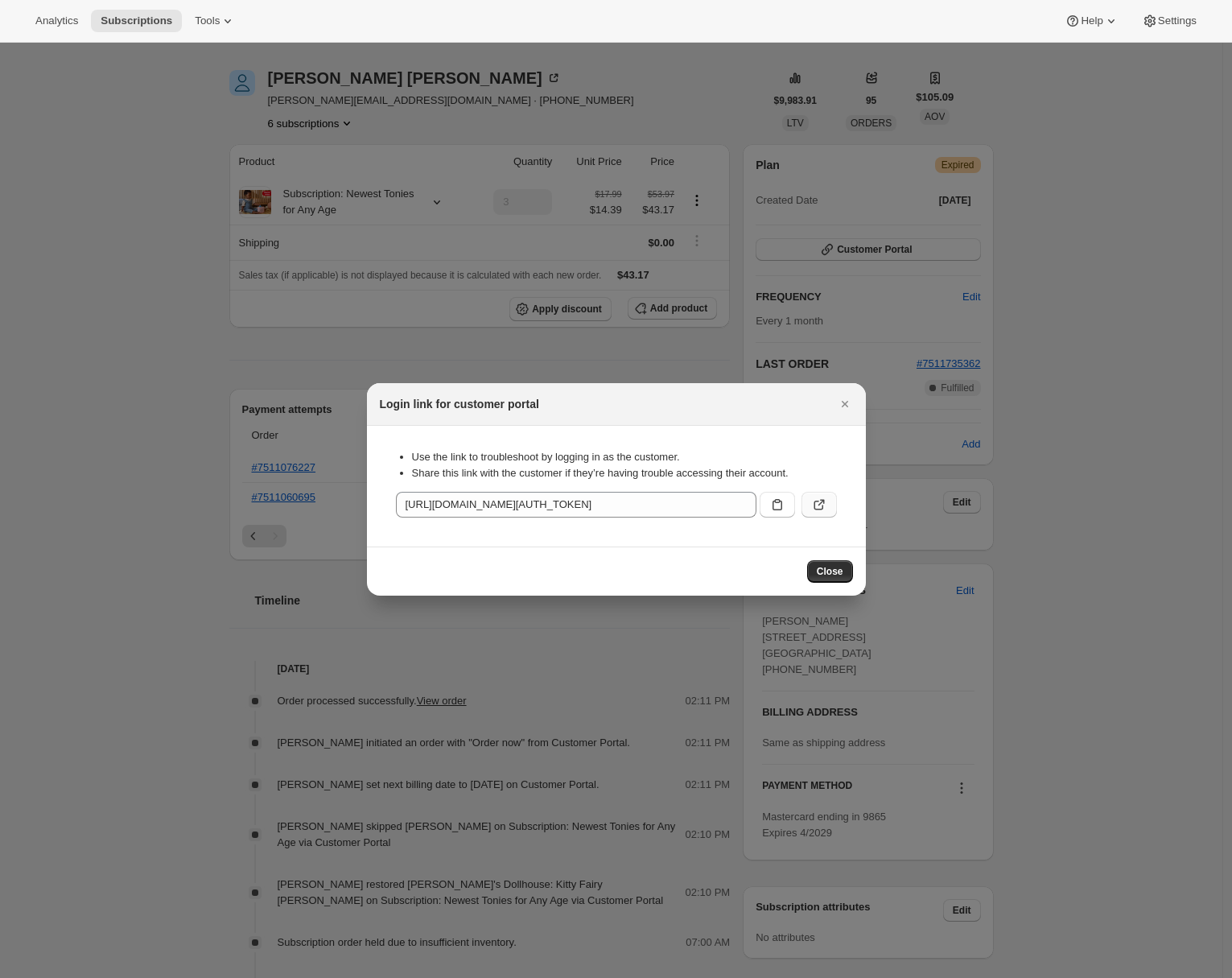
click at [816, 499] on icon ":r1e:" at bounding box center [819, 504] width 16 height 16
click at [856, 406] on div "Login link for customer portal" at bounding box center [616, 404] width 499 height 42
click at [845, 409] on icon "Close" at bounding box center [845, 403] width 16 height 16
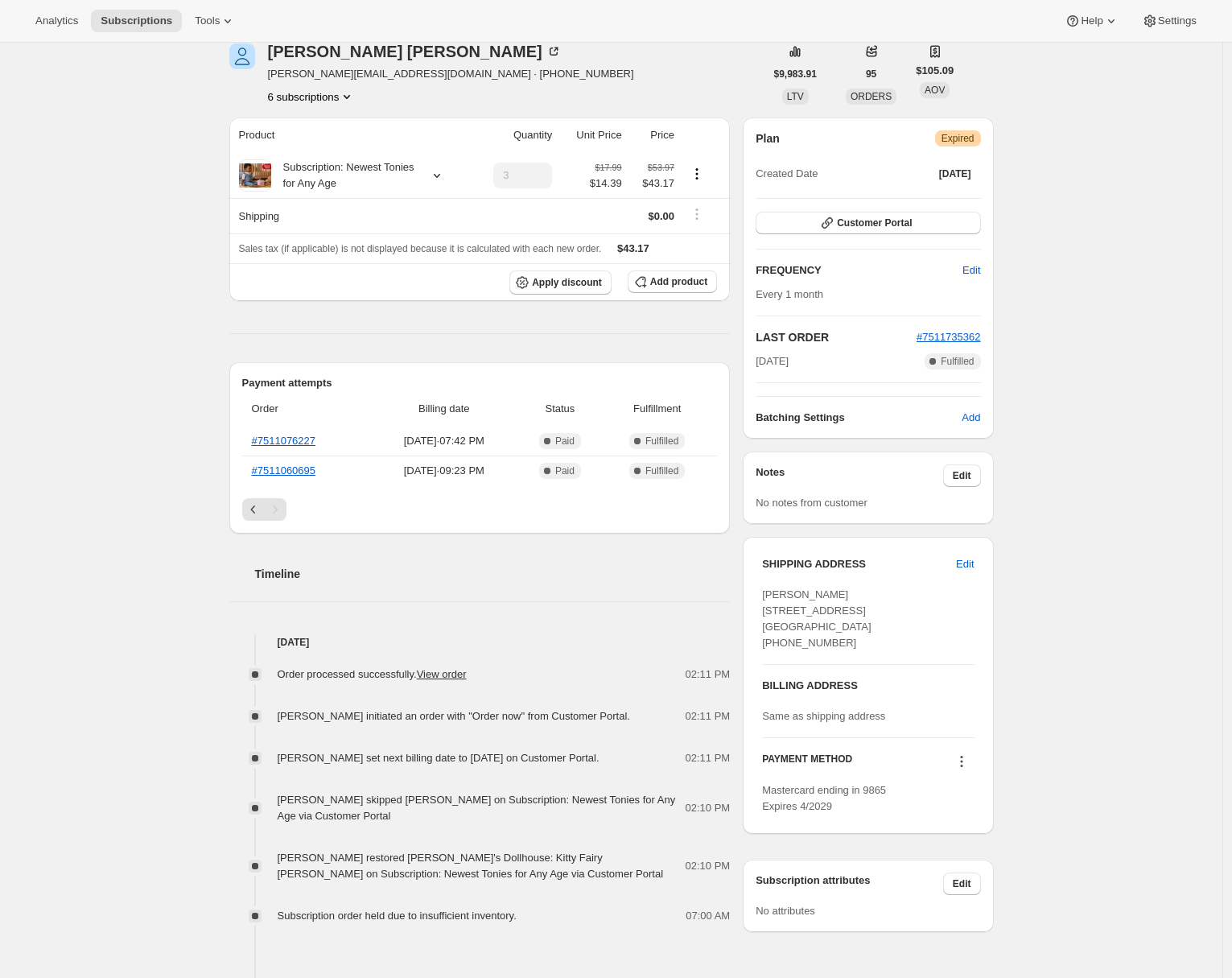
scroll to position [239, 0]
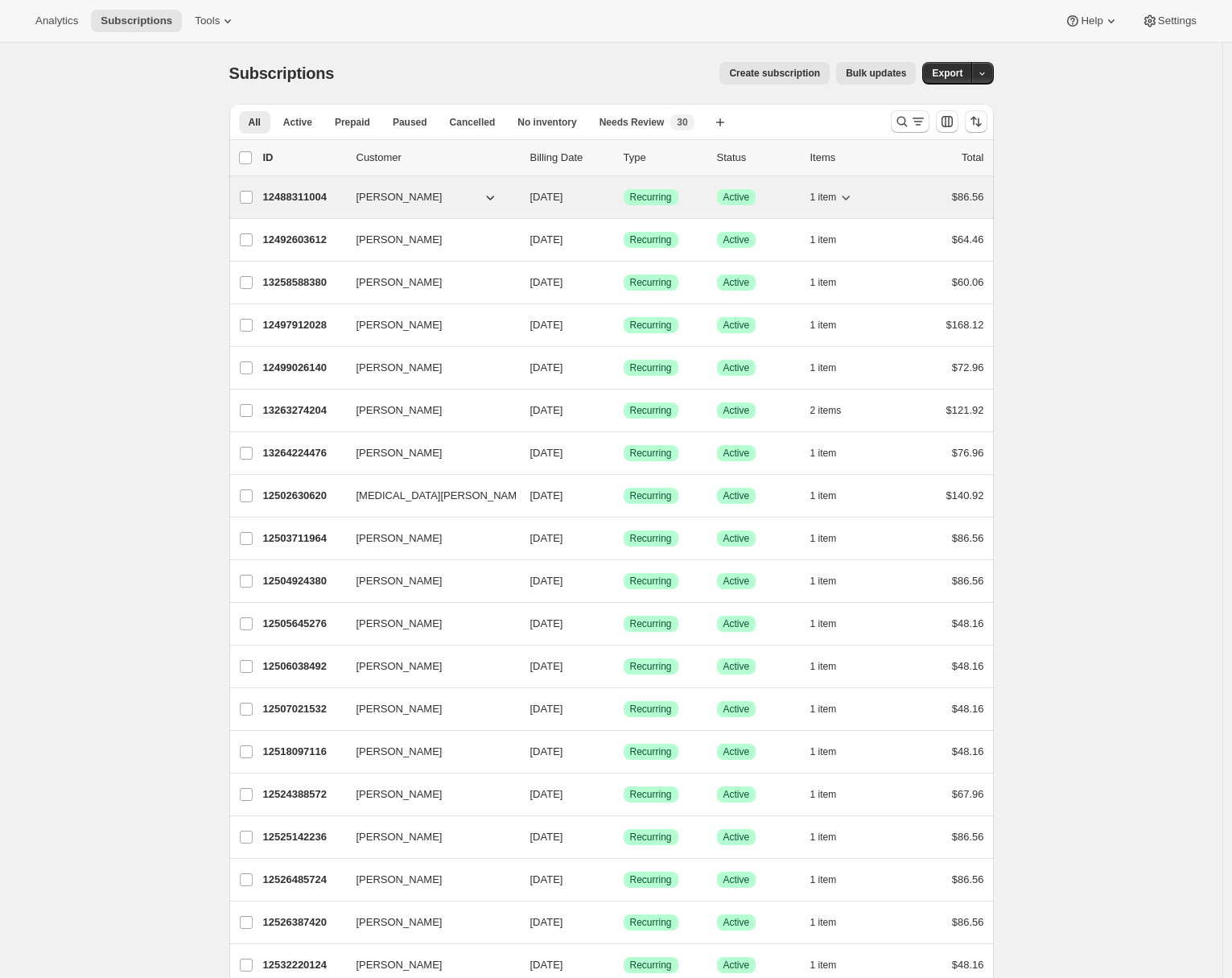
click at [311, 194] on p "12488311004" at bounding box center [303, 197] width 80 height 16
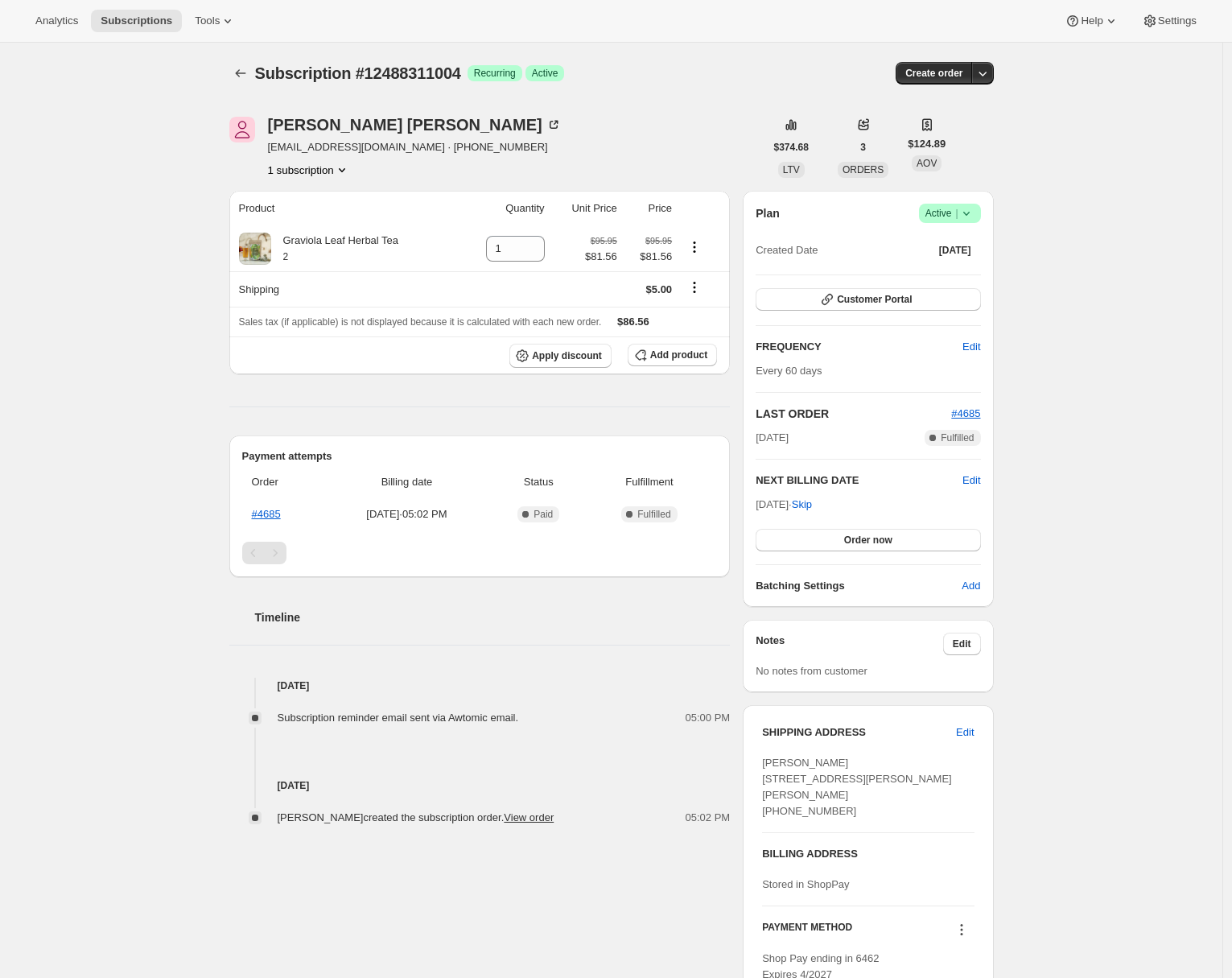
scroll to position [202, 0]
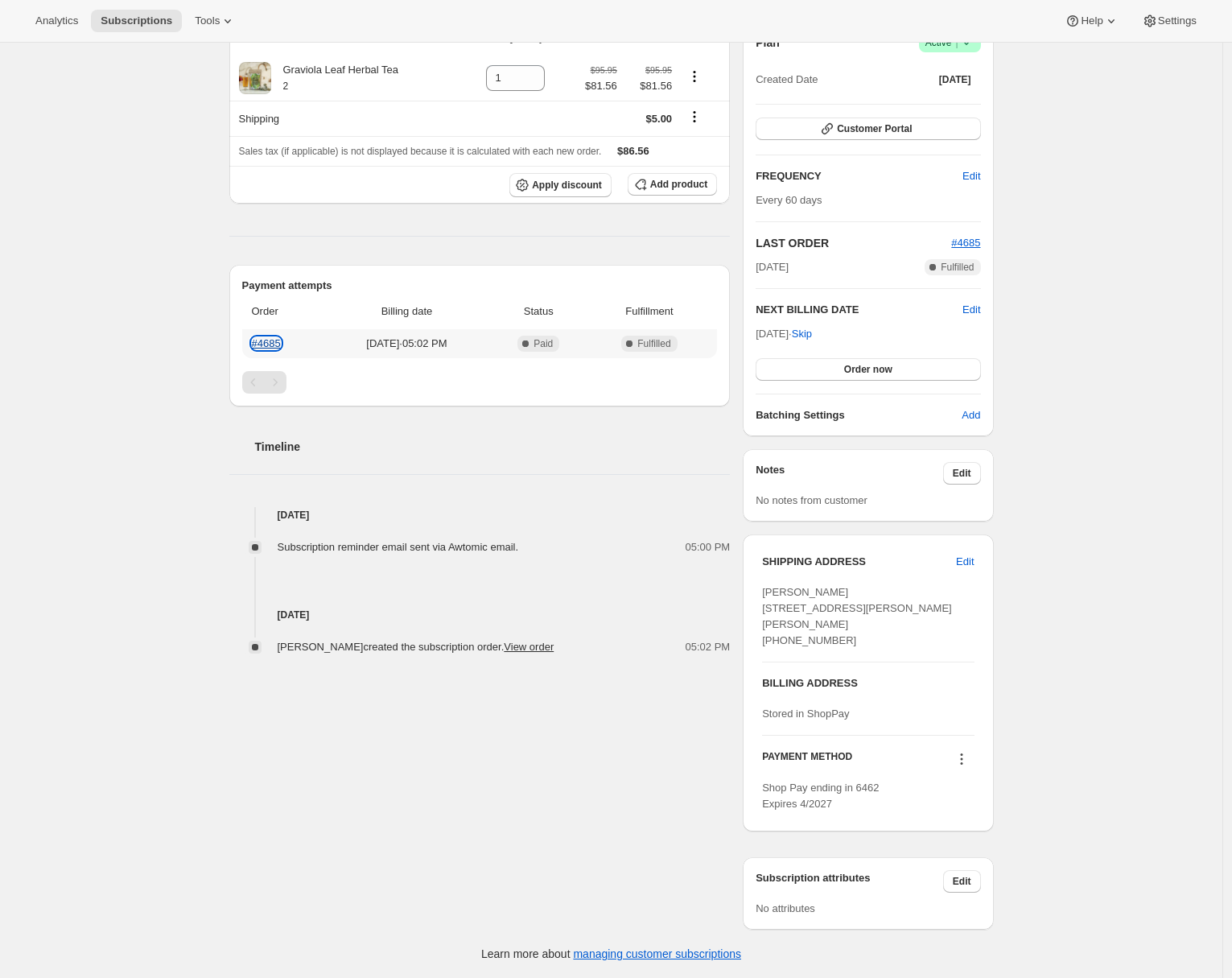
click at [276, 337] on link "#4685" at bounding box center [266, 343] width 29 height 12
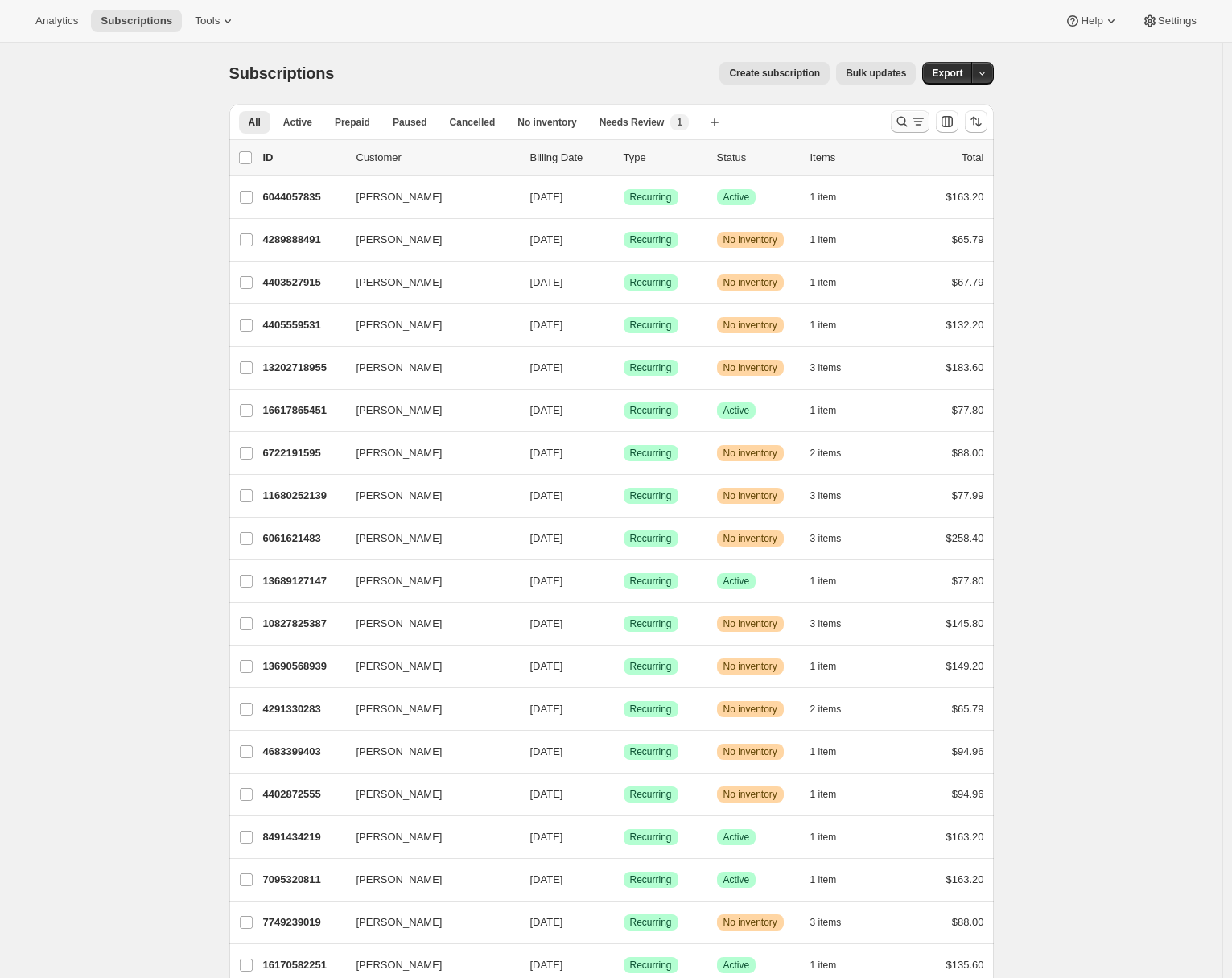
click at [897, 124] on button "Search and filter results" at bounding box center [910, 121] width 39 height 22
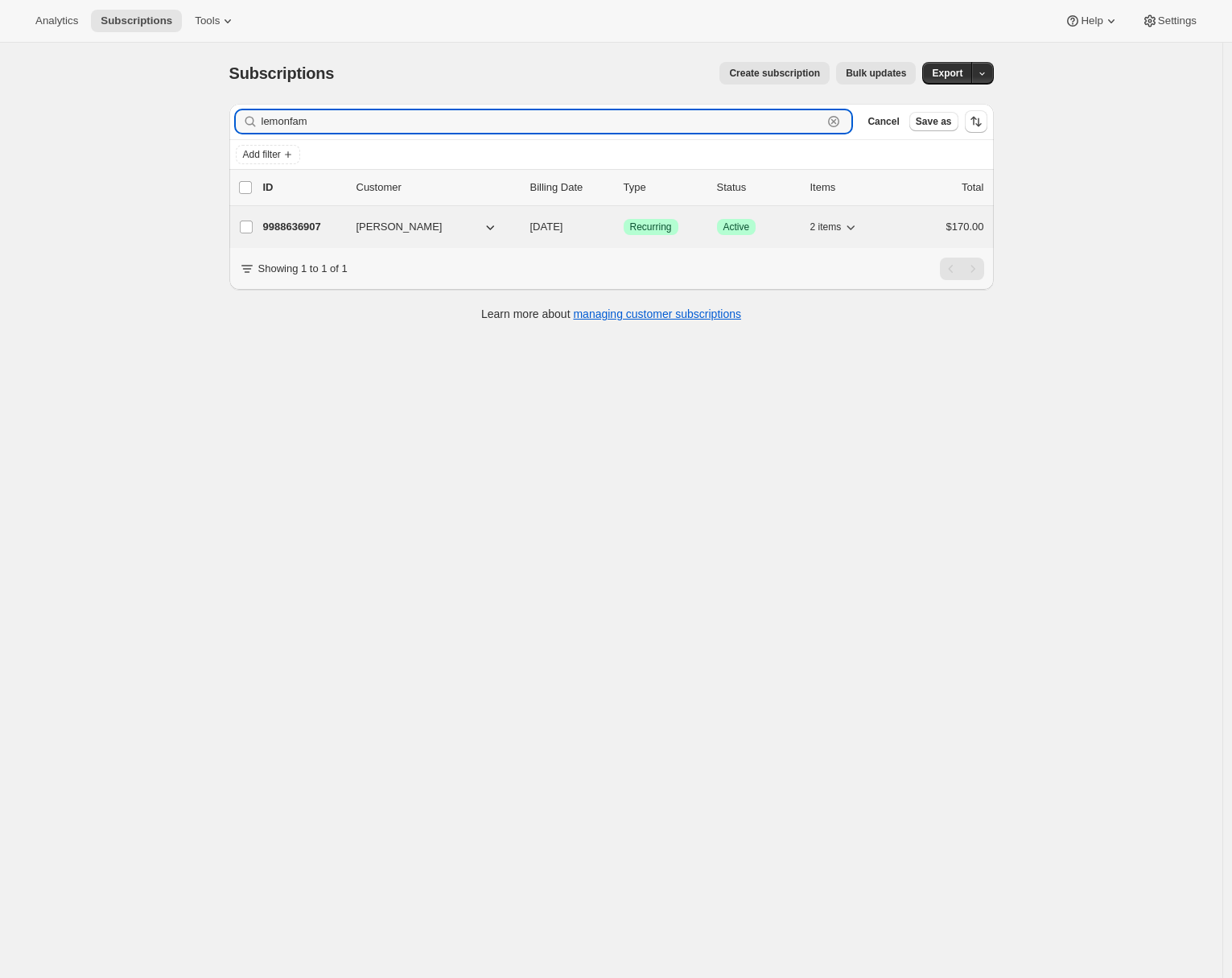
type input "lemonfam"
click at [288, 226] on p "9988636907" at bounding box center [303, 226] width 80 height 16
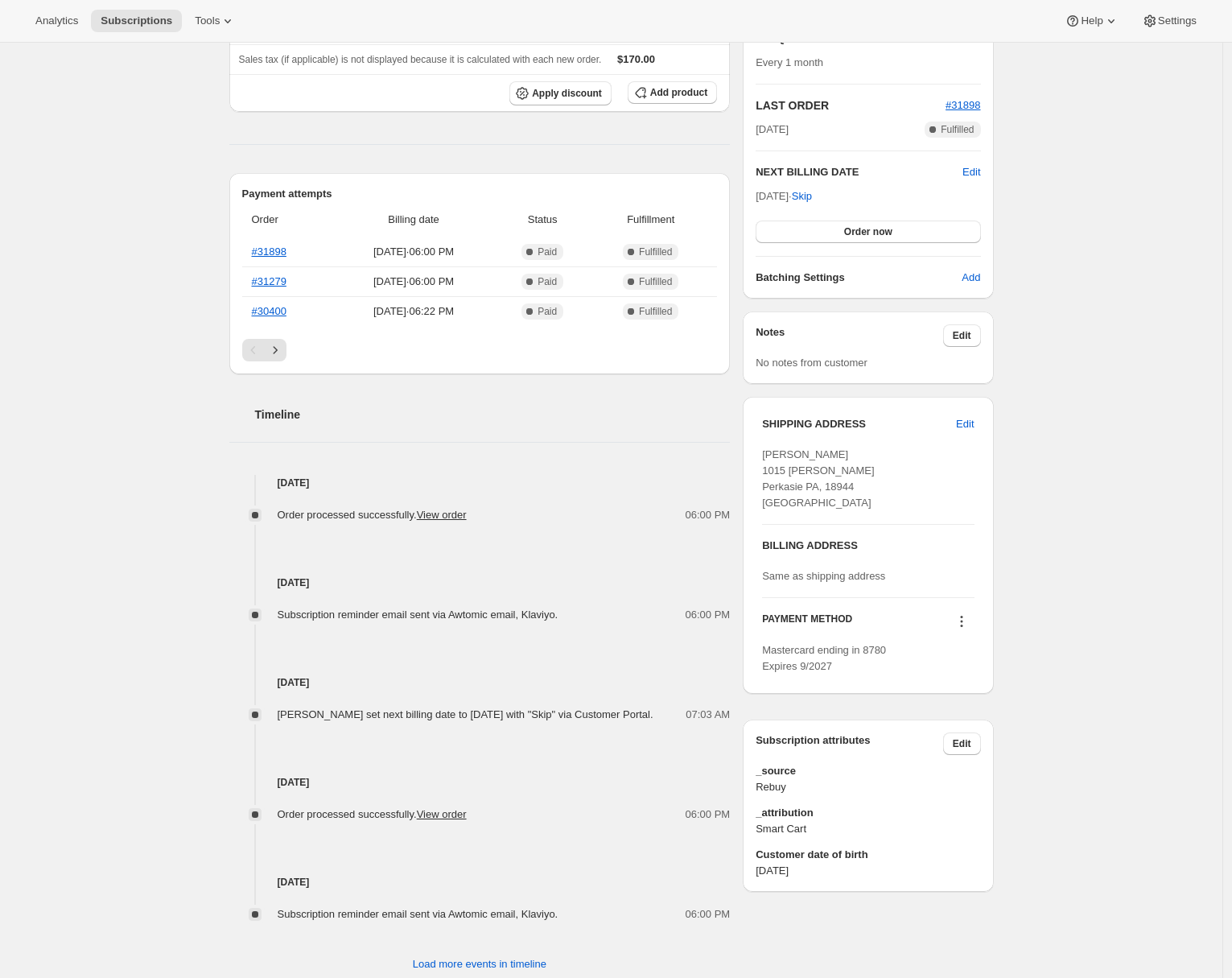
scroll to position [319, 0]
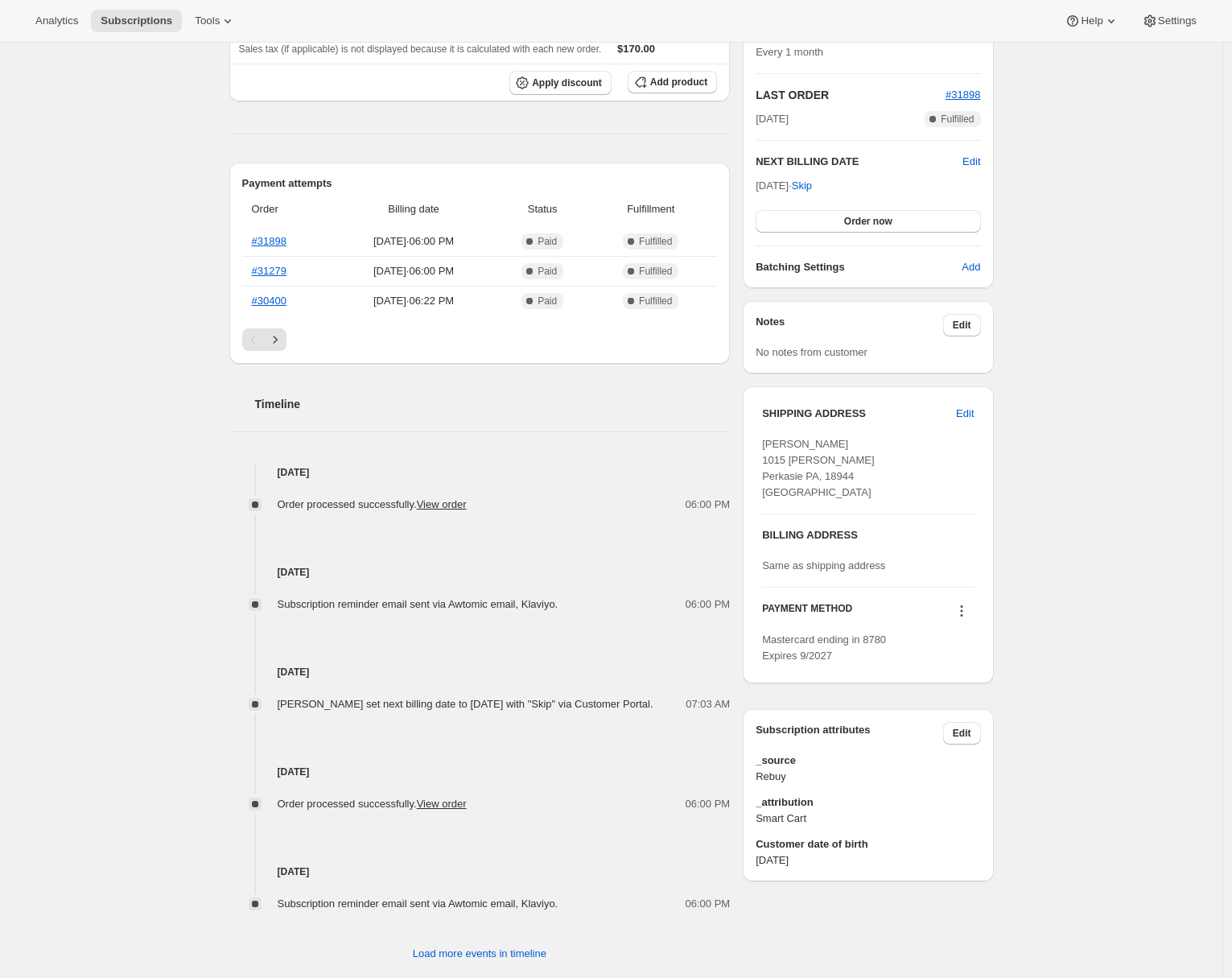
click at [105, 324] on div "Subscription #9988636907. This page is ready Subscription #9988636907 Success R…" at bounding box center [611, 367] width 1223 height 1286
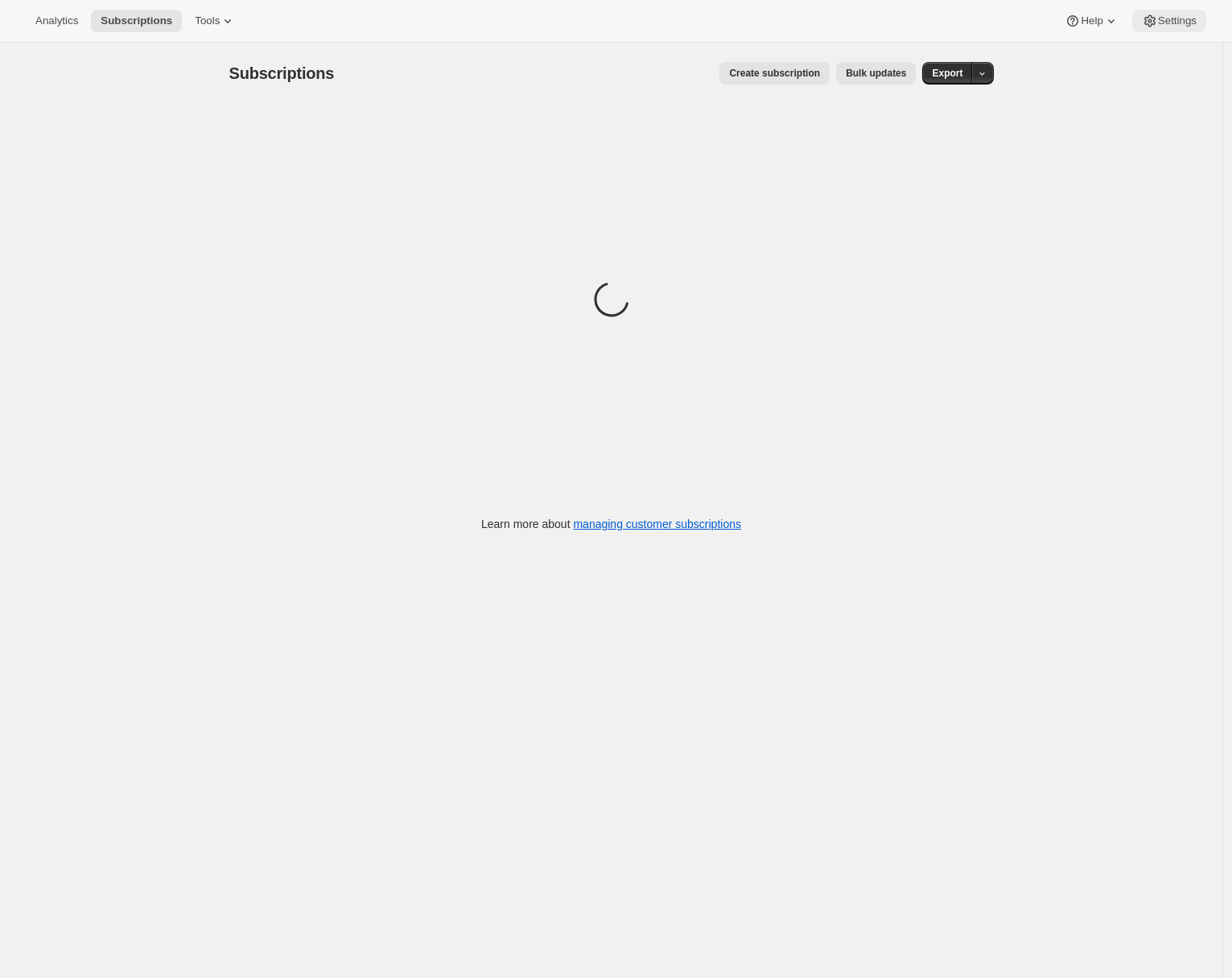
click at [1162, 15] on span "Settings" at bounding box center [1177, 21] width 39 height 13
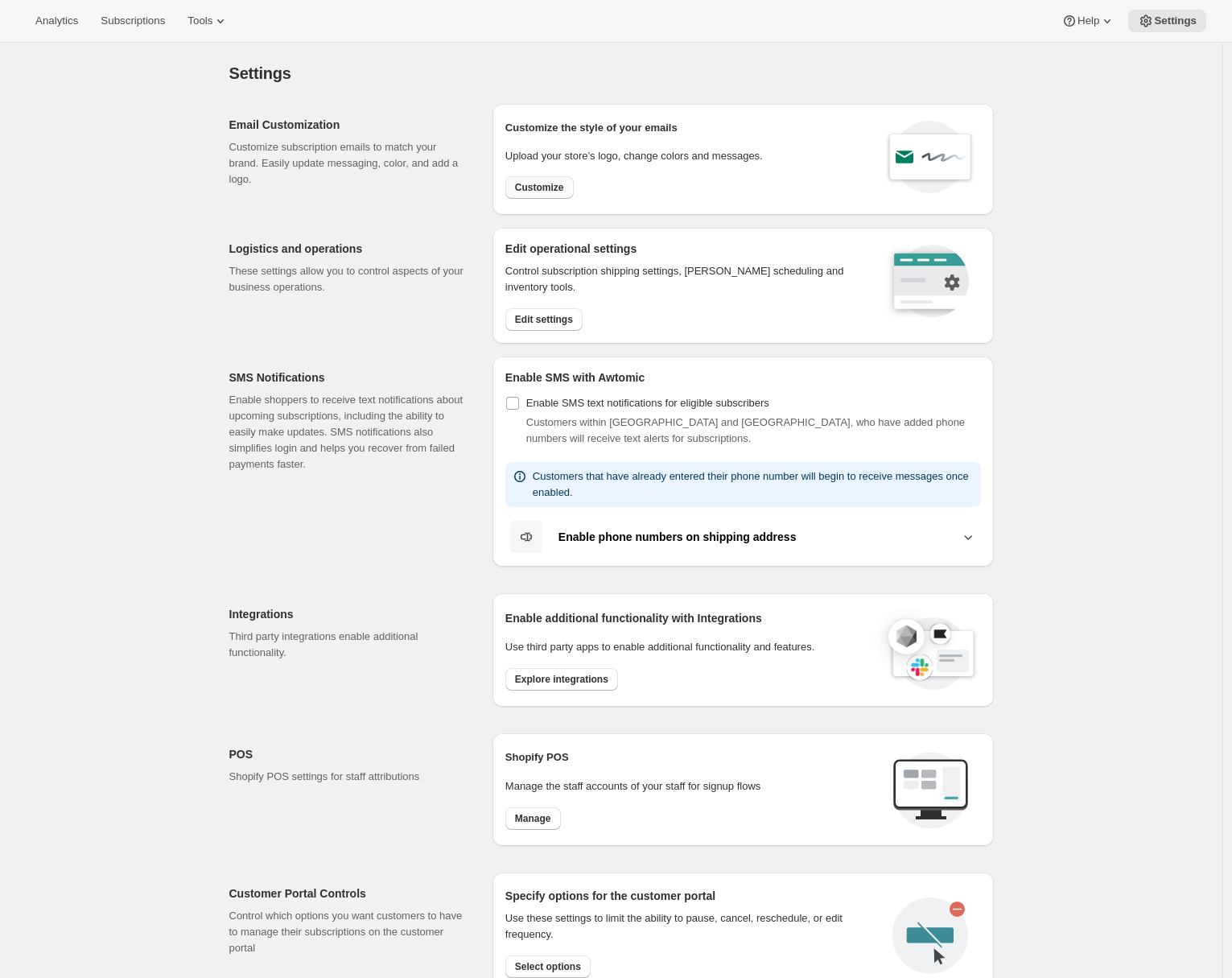
click at [528, 182] on span "Customize" at bounding box center [539, 187] width 49 height 13
select select "subscriptionMessage"
select select "5"
select select "15"
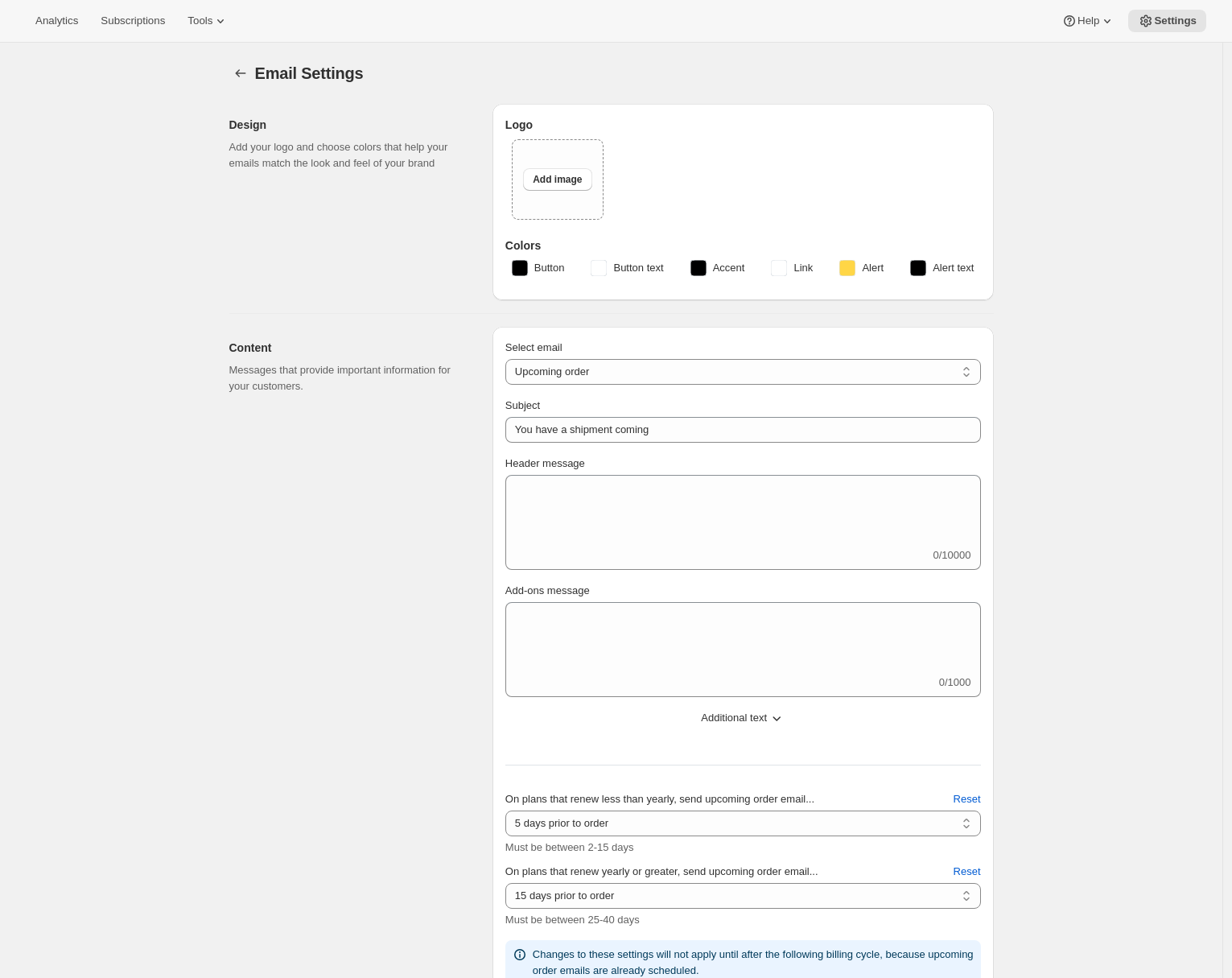
type input "Wander + Ivy"
checkbox input "false"
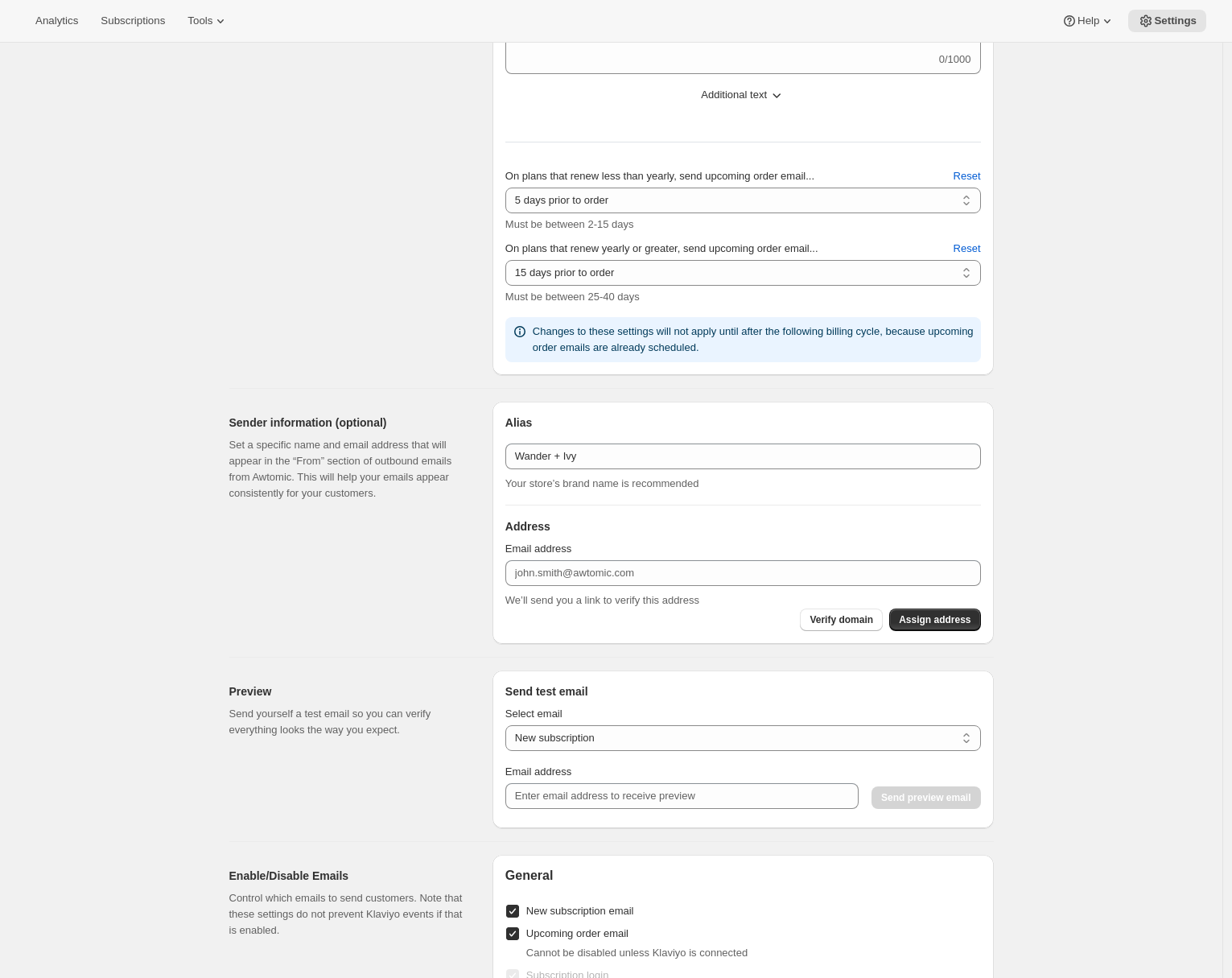
scroll to position [706, 0]
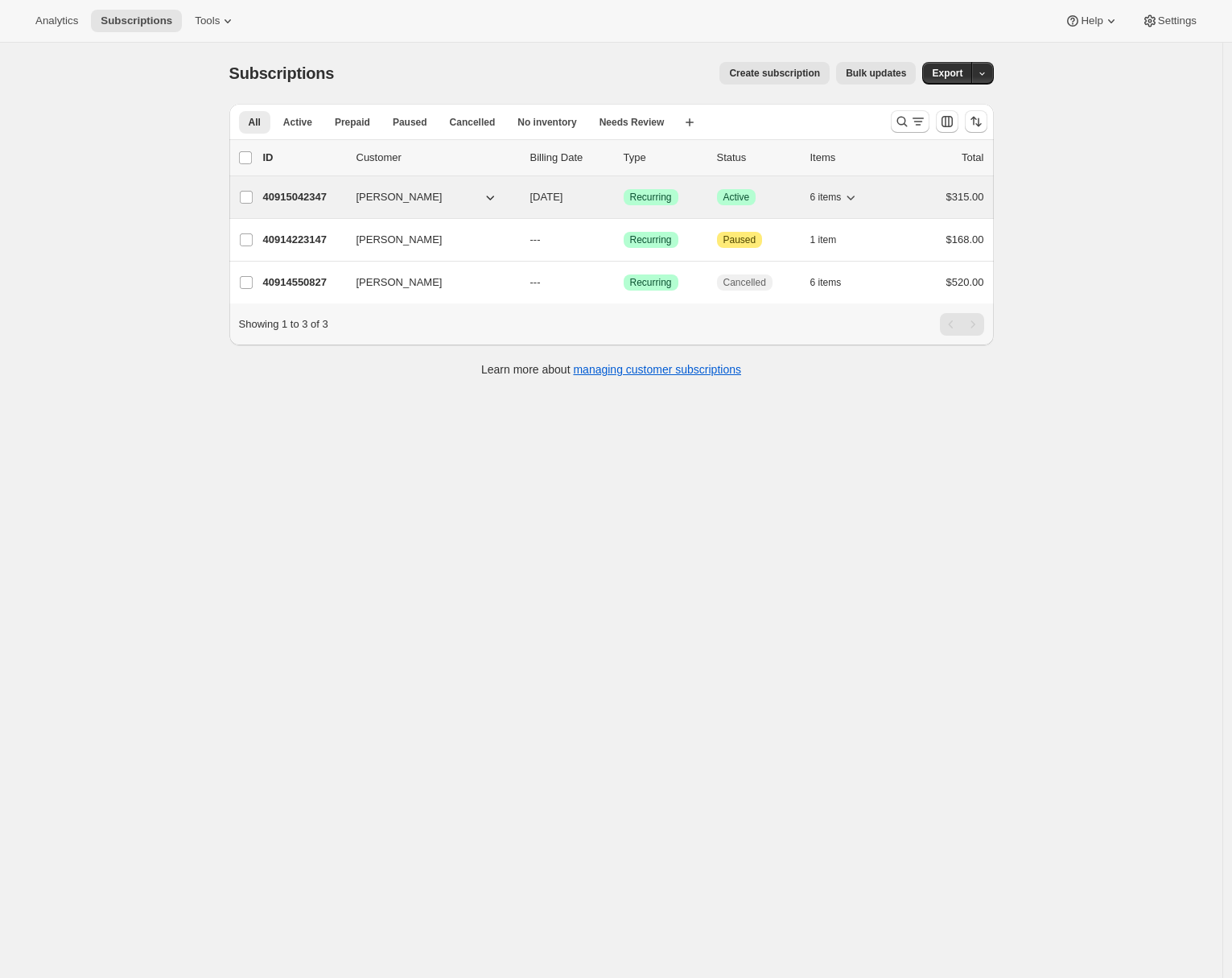
click at [299, 192] on p "40915042347" at bounding box center [303, 197] width 80 height 16
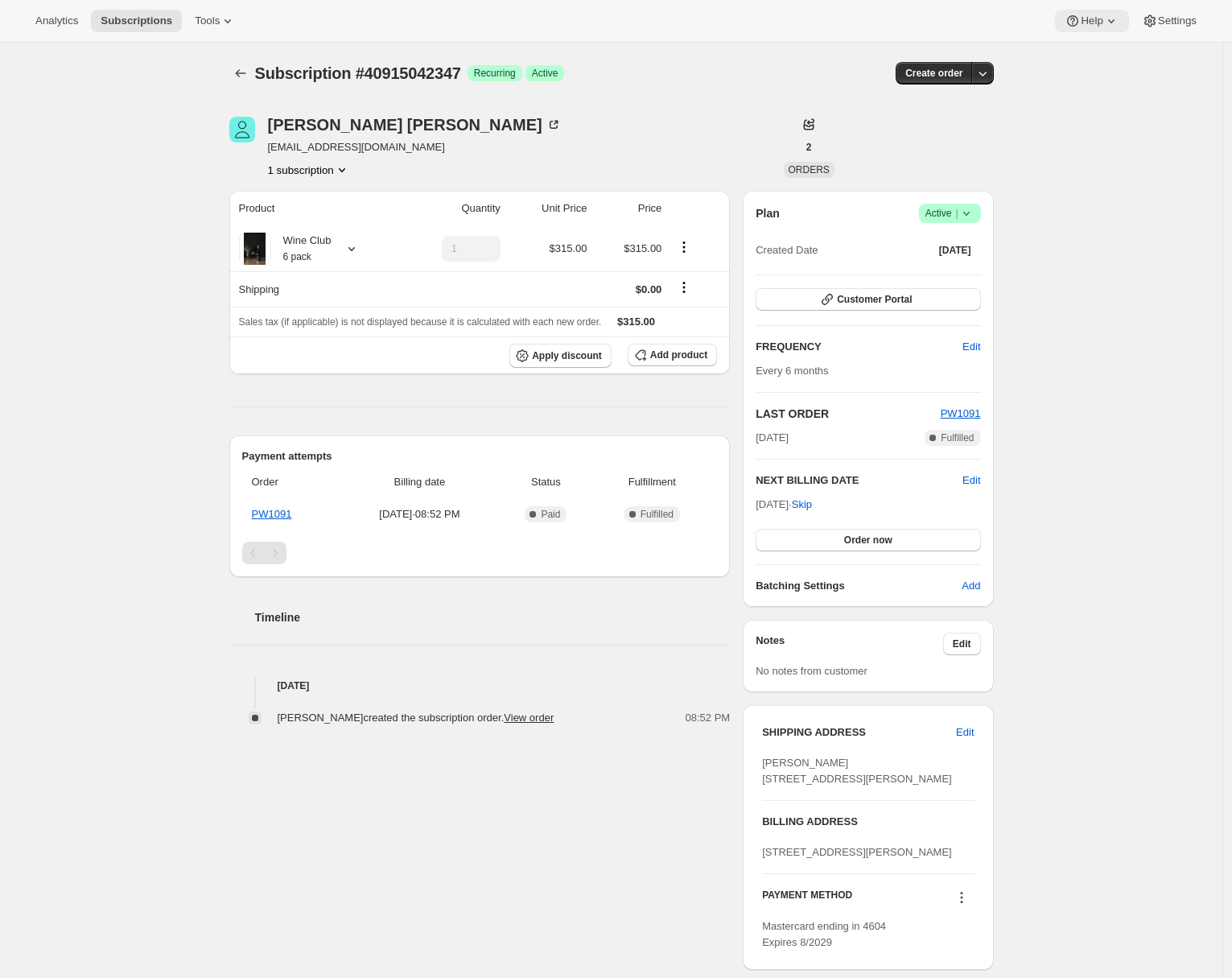
click at [1081, 24] on span "Help" at bounding box center [1092, 21] width 22 height 13
click at [1069, 46] on span "Setup guide" at bounding box center [1087, 54] width 56 height 16
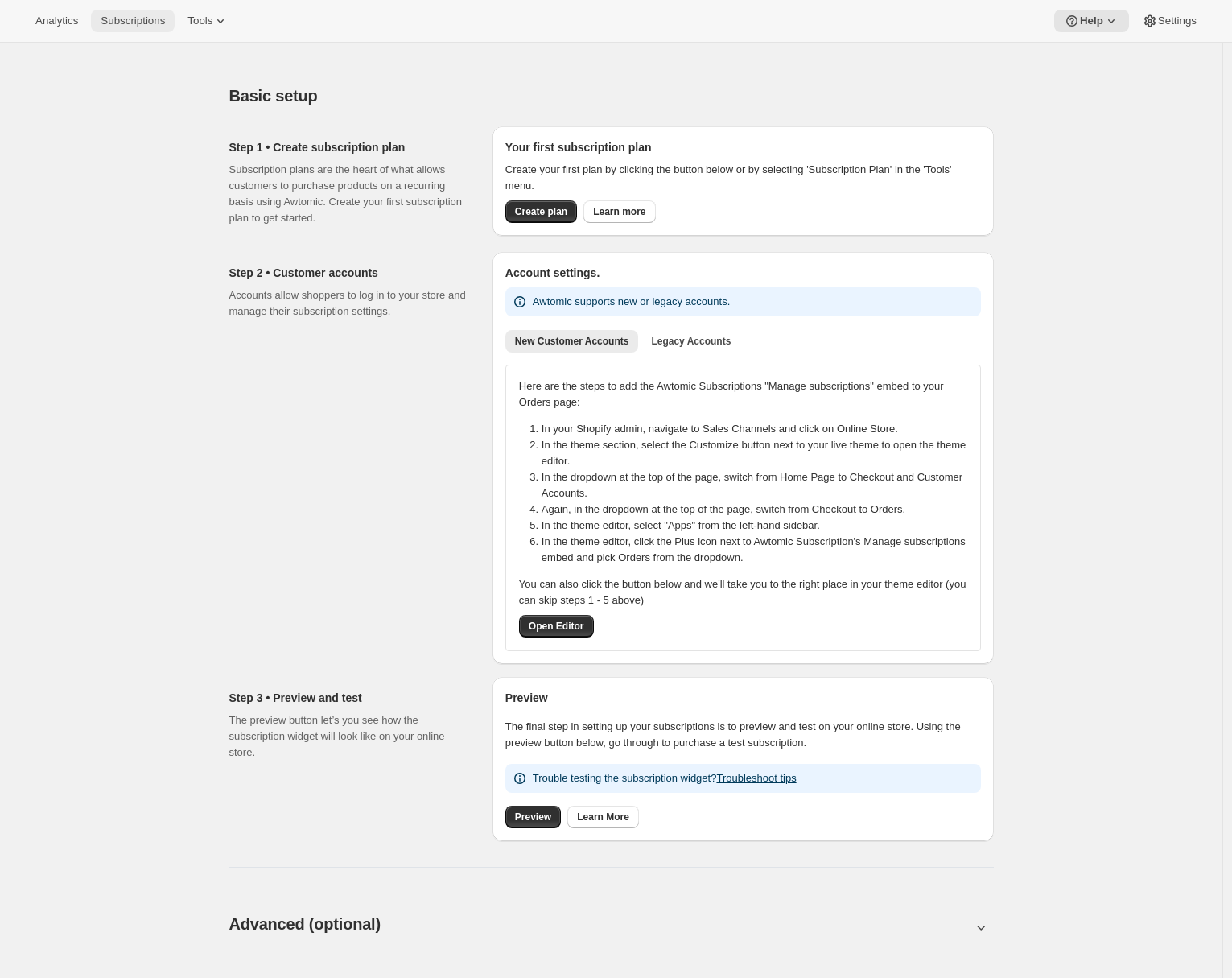
click at [143, 23] on span "Subscriptions" at bounding box center [133, 21] width 65 height 13
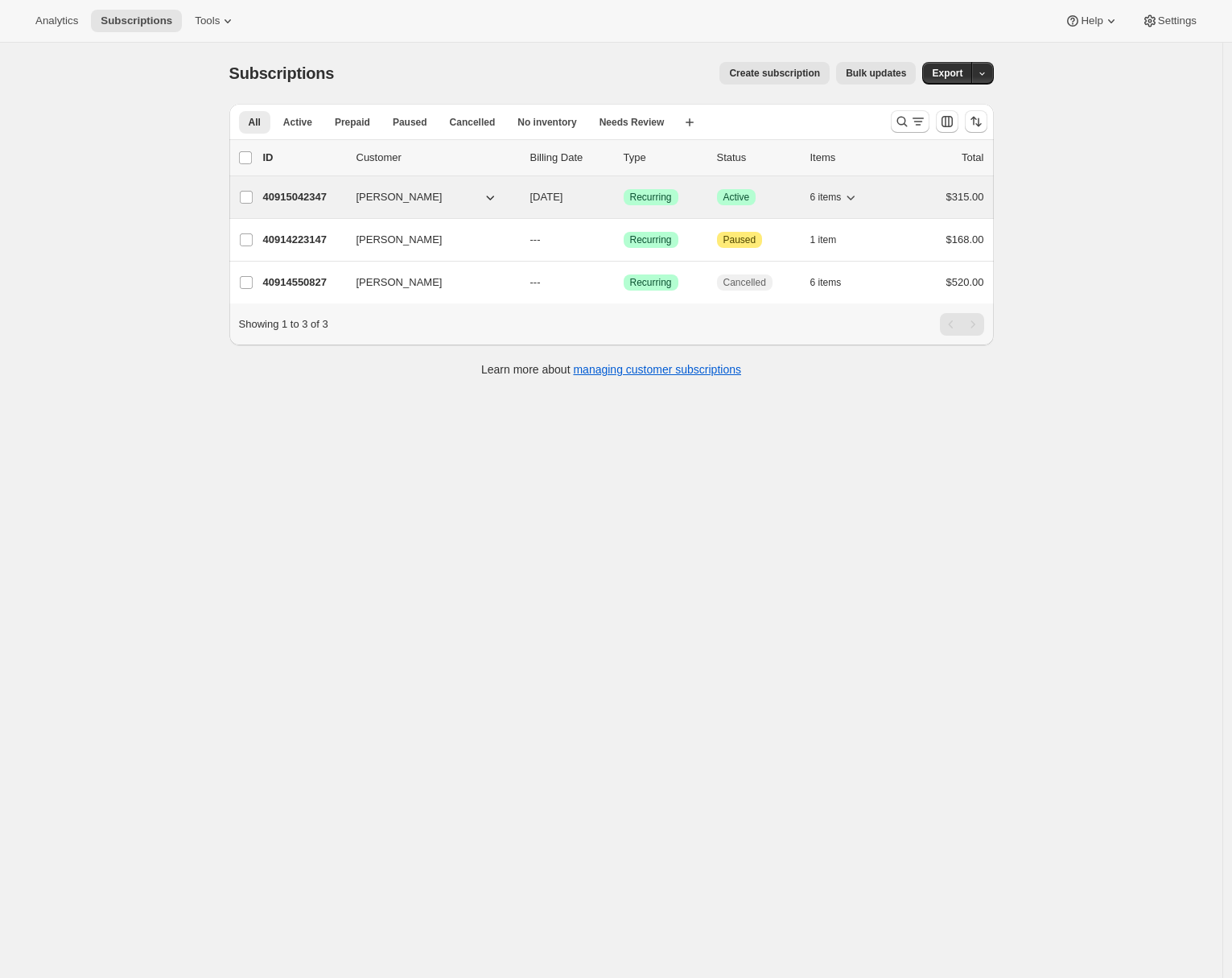
click at [282, 191] on p "40915042347" at bounding box center [303, 197] width 80 height 16
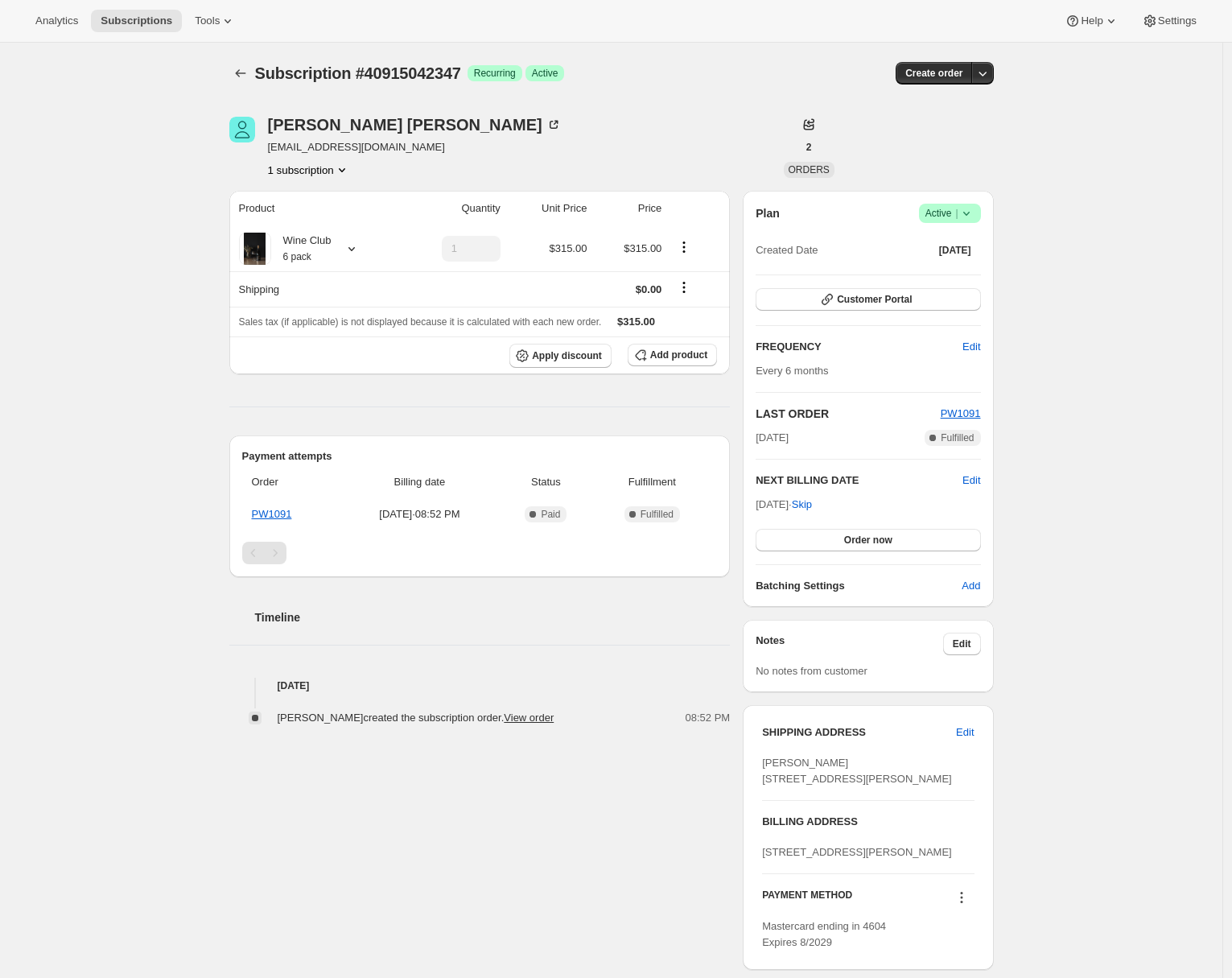
scroll to position [202, 0]
